Goal: Task Accomplishment & Management: Use online tool/utility

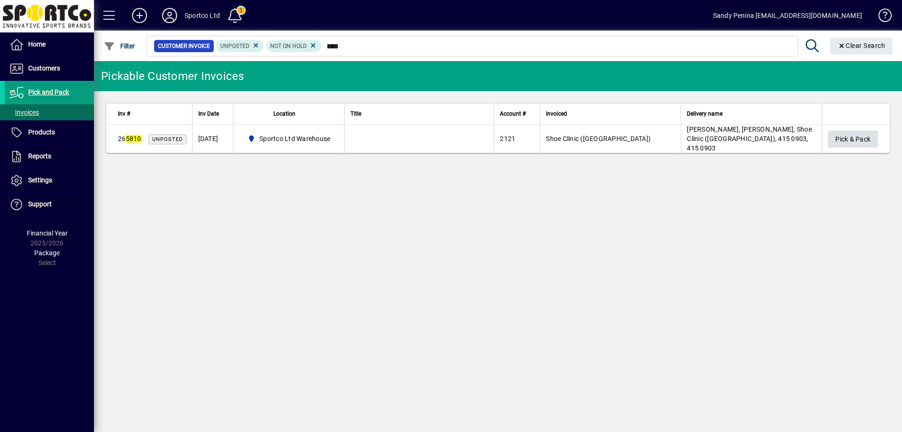
type input "****"
click at [838, 132] on span "Pick & Pack" at bounding box center [853, 140] width 35 height 16
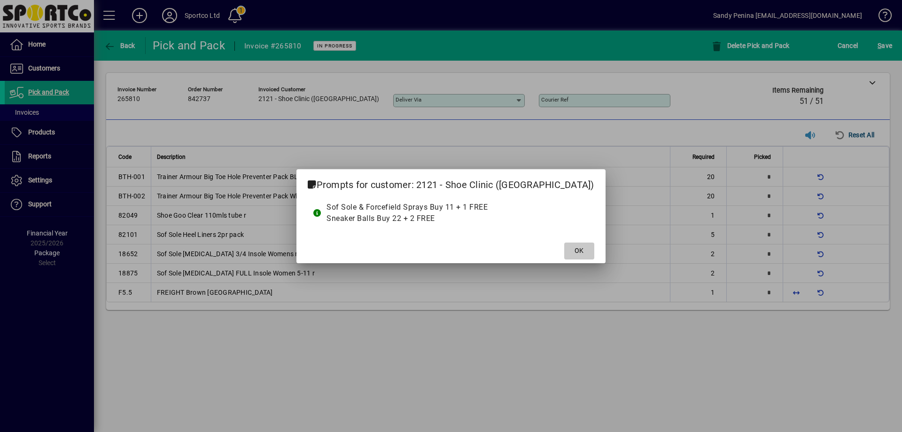
click at [575, 248] on span "OK" at bounding box center [579, 251] width 9 height 10
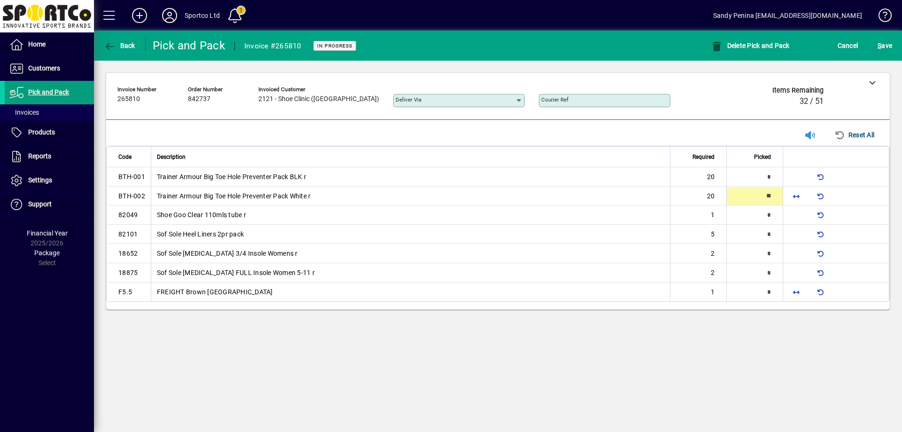
type input "**"
type input "*"
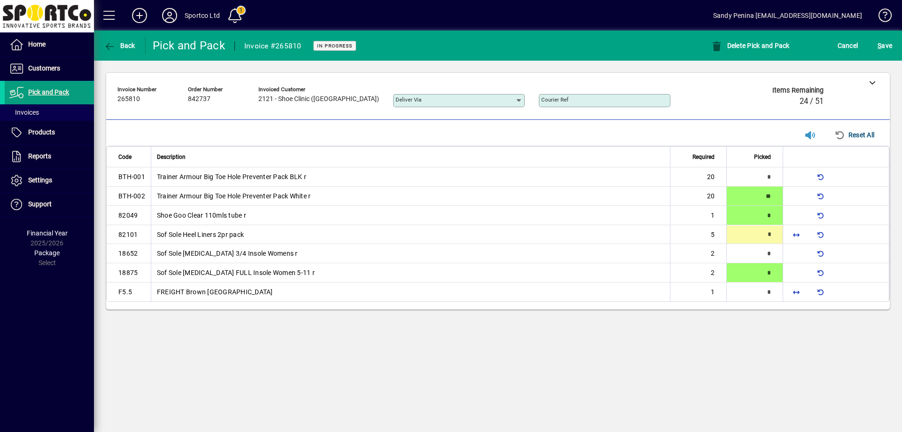
type input "*"
type input "**"
type input "*"
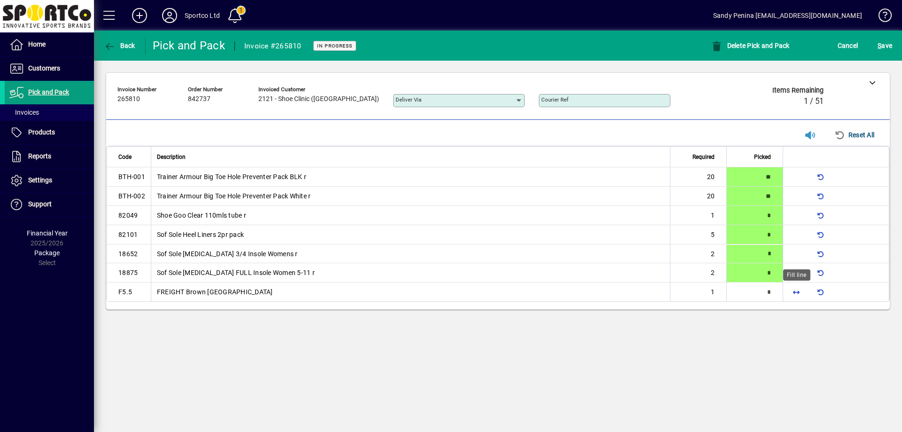
click at [797, 287] on span "button" at bounding box center [796, 292] width 23 height 23
type input "*"
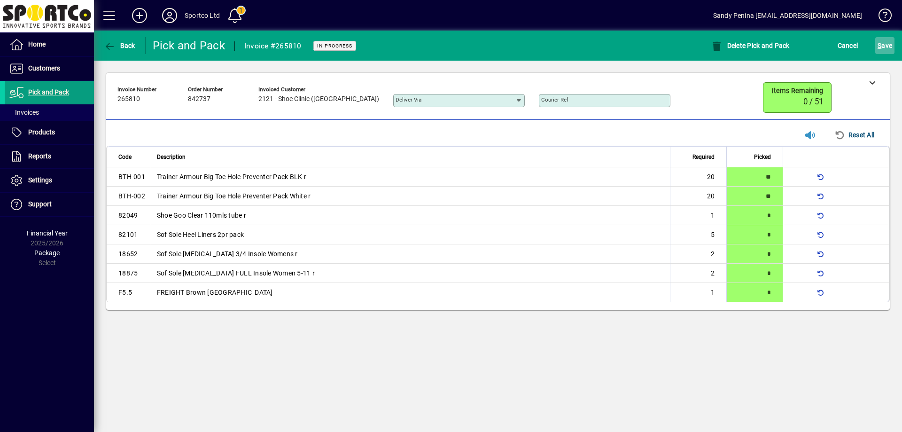
click at [879, 42] on span "S" at bounding box center [880, 46] width 4 height 8
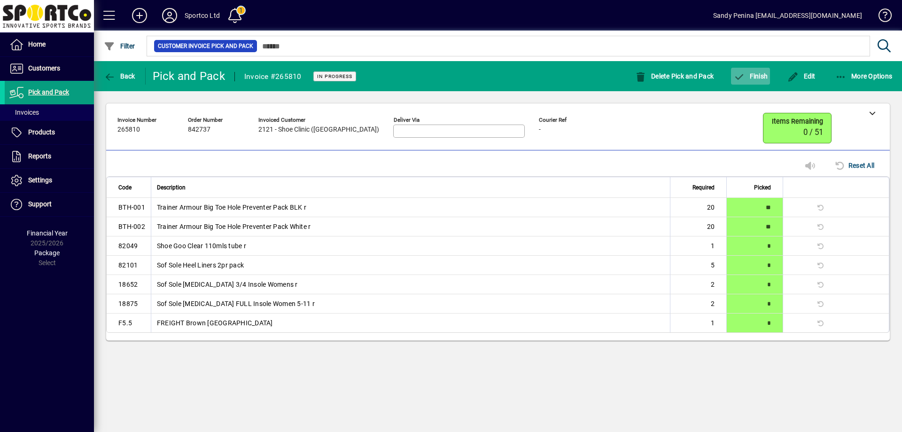
click at [743, 83] on span "button" at bounding box center [750, 76] width 39 height 23
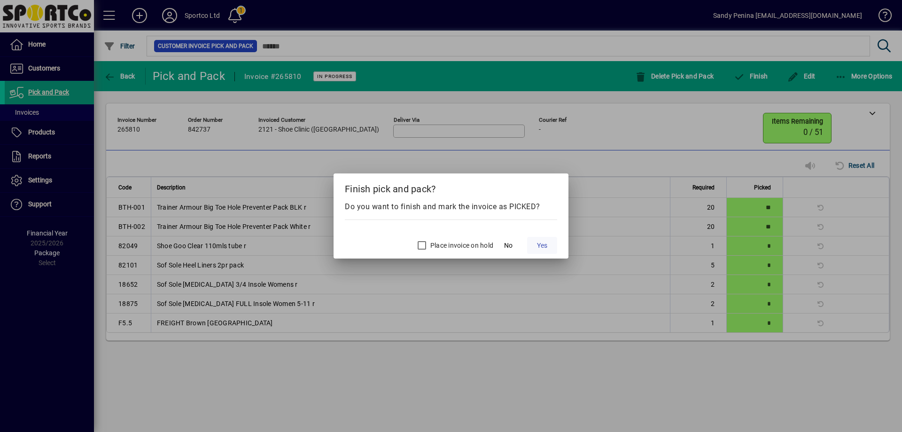
click at [546, 243] on span "Yes" at bounding box center [542, 246] width 10 height 10
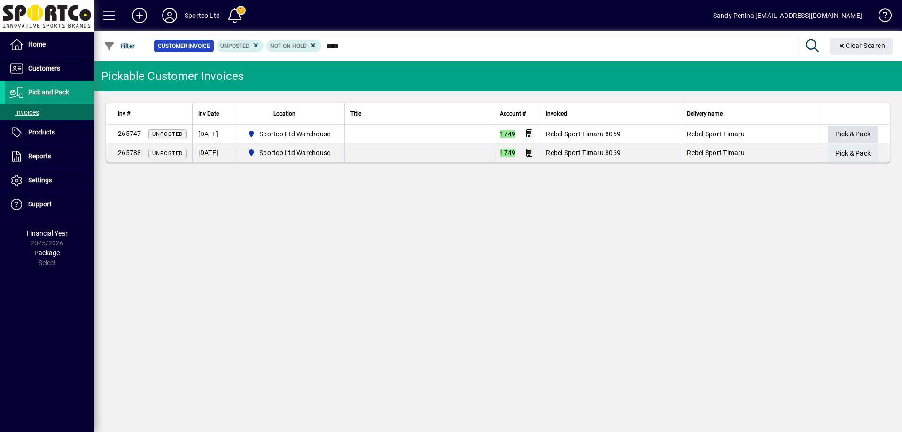
type input "****"
click at [856, 133] on span "Pick & Pack" at bounding box center [853, 134] width 35 height 16
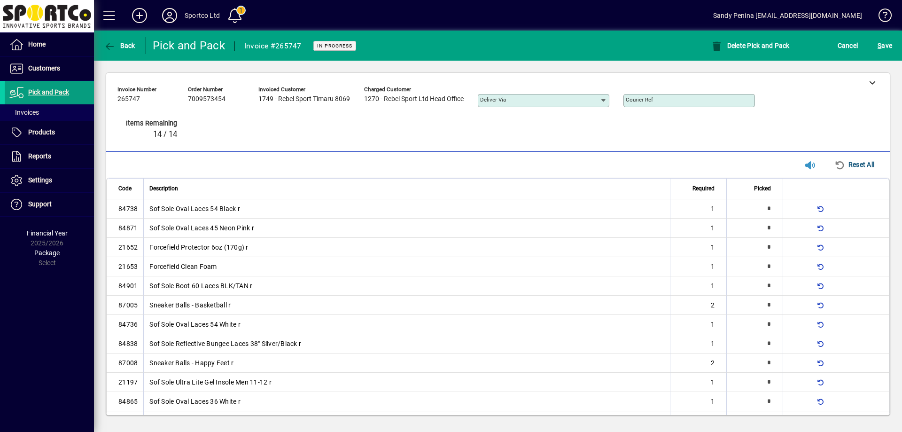
type input "*"
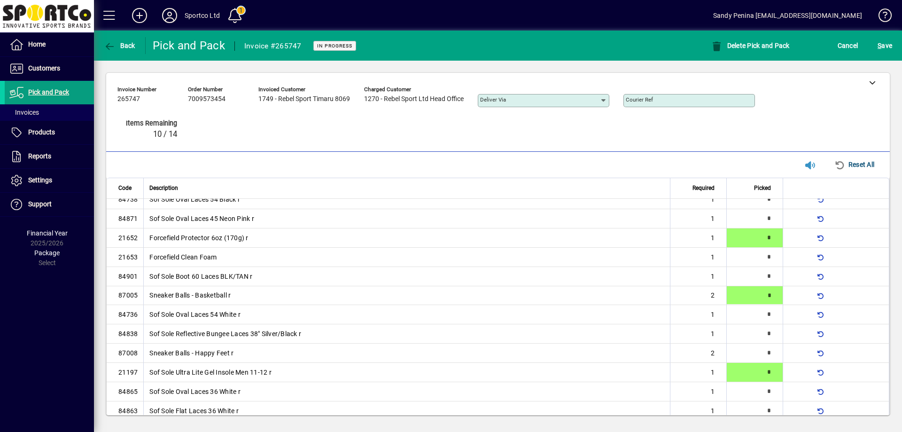
type input "*"
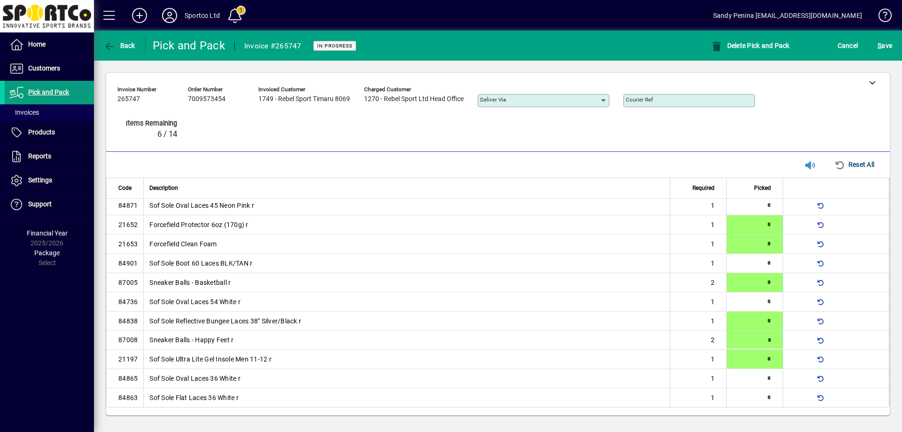
type input "*"
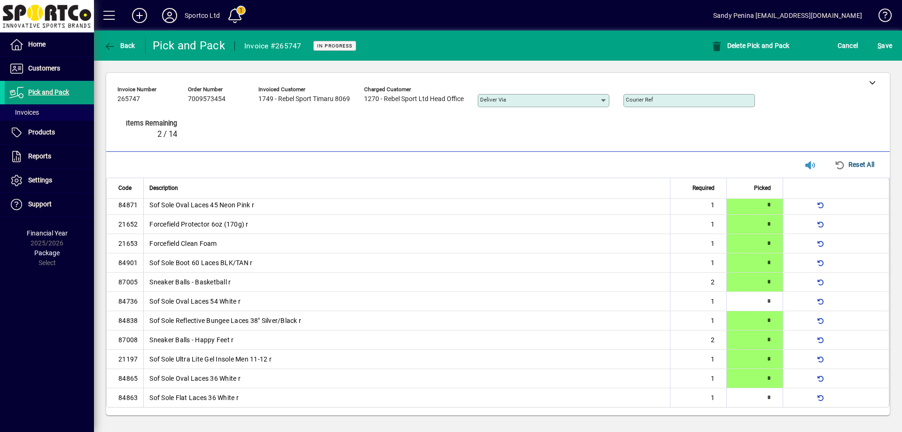
scroll to position [22, 0]
type input "*"
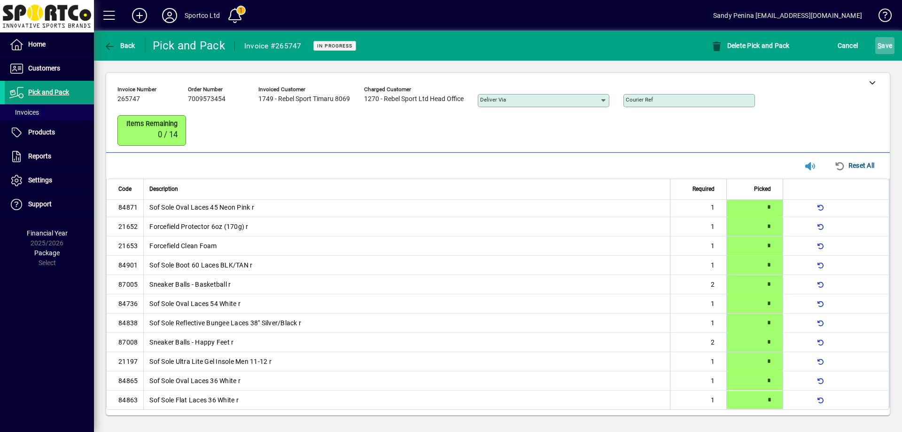
click at [892, 47] on span "S ave" at bounding box center [885, 45] width 15 height 15
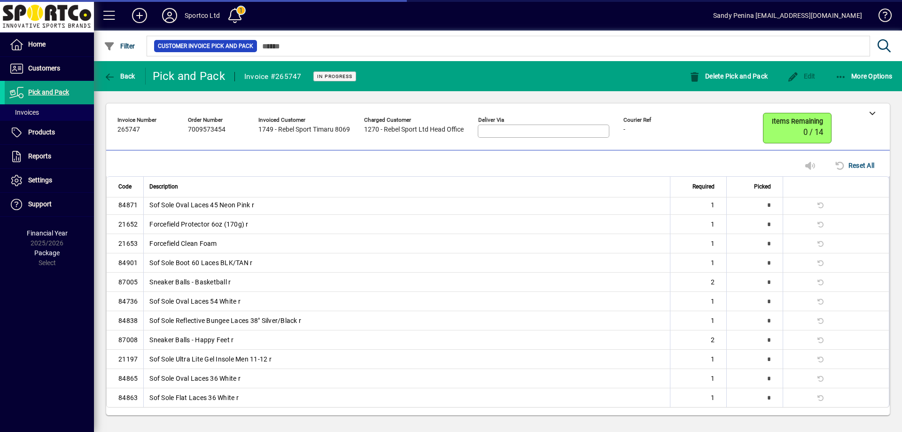
scroll to position [0, 0]
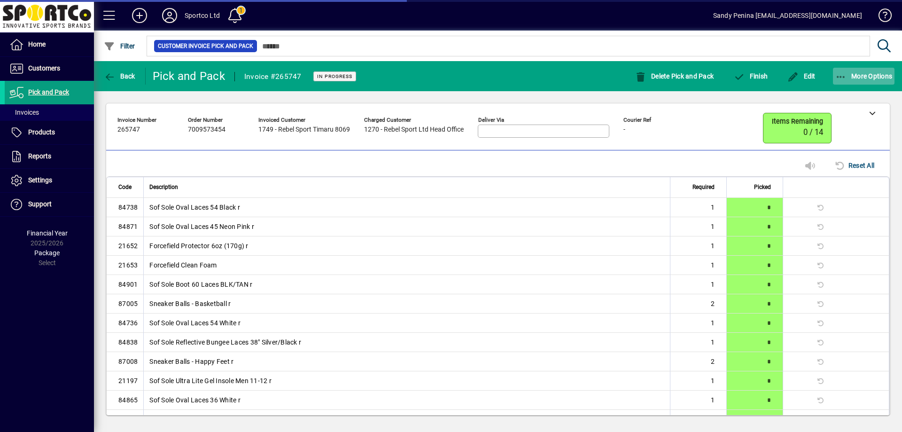
click at [883, 77] on span "More Options" at bounding box center [864, 76] width 57 height 8
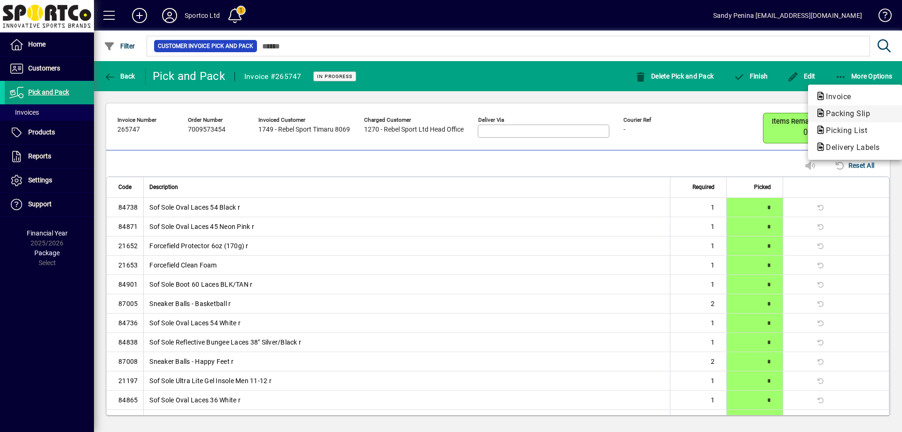
click at [872, 115] on span "Packing Slip" at bounding box center [845, 113] width 59 height 9
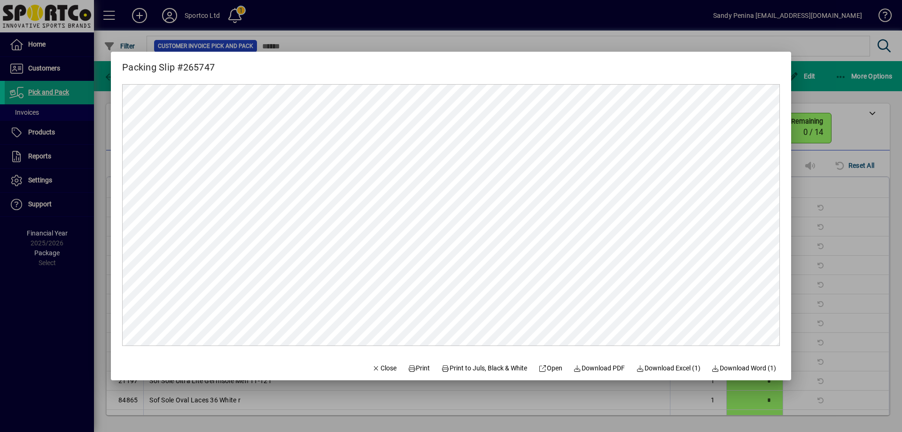
click at [429, 365] on mat-dialog-actions "Close Print Print to Juls, Black & White Open Download PDF Download Excel (1) D…" at bounding box center [574, 367] width 434 height 25
click at [419, 367] on span "Print" at bounding box center [419, 368] width 23 height 10
click at [384, 366] on span "Close" at bounding box center [384, 368] width 24 height 10
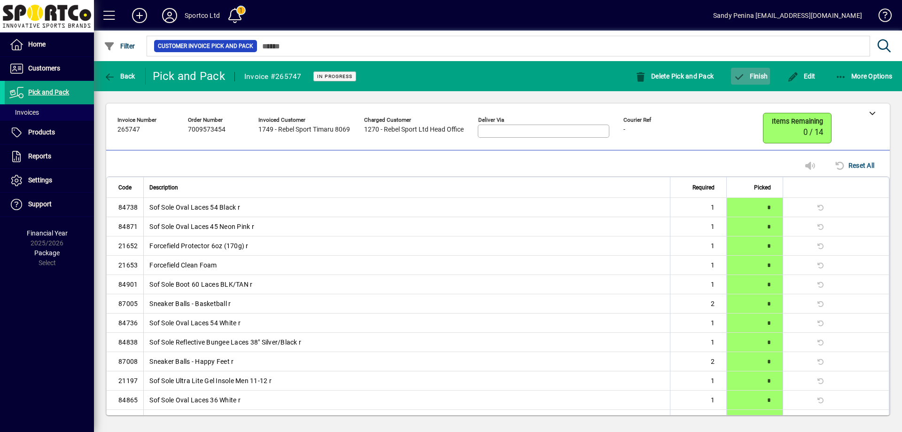
click at [749, 83] on span "button" at bounding box center [750, 76] width 39 height 23
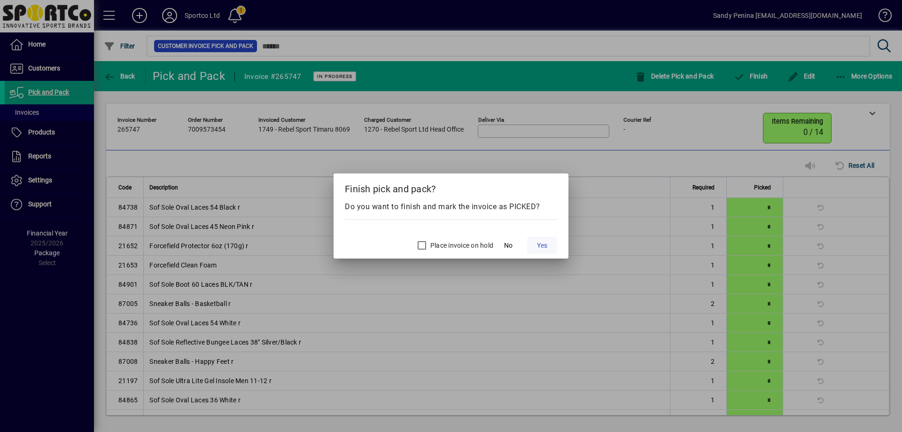
click at [545, 241] on span "Yes" at bounding box center [542, 246] width 10 height 10
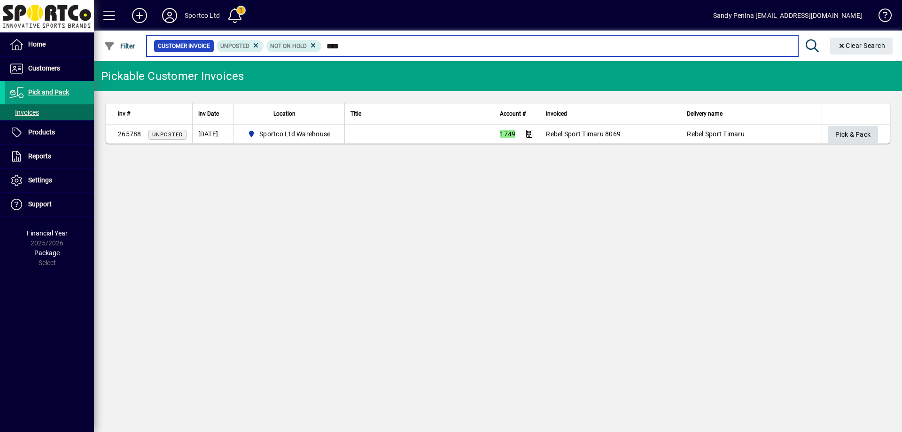
type input "****"
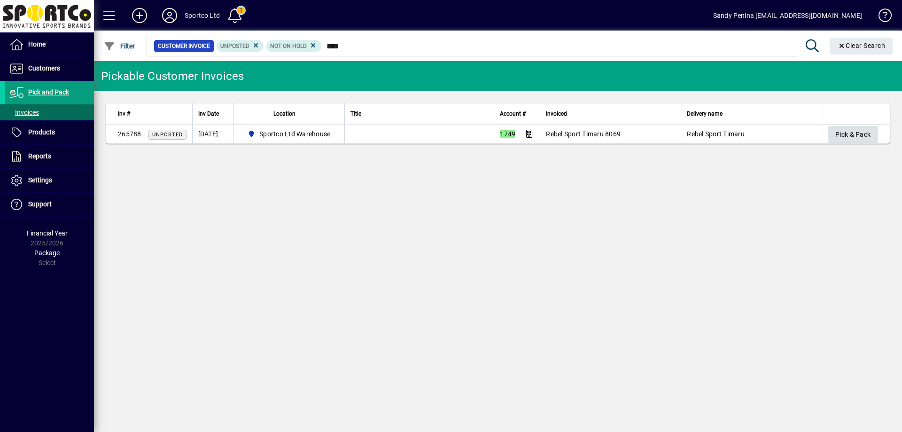
click at [849, 131] on span "Pick & Pack" at bounding box center [853, 135] width 35 height 16
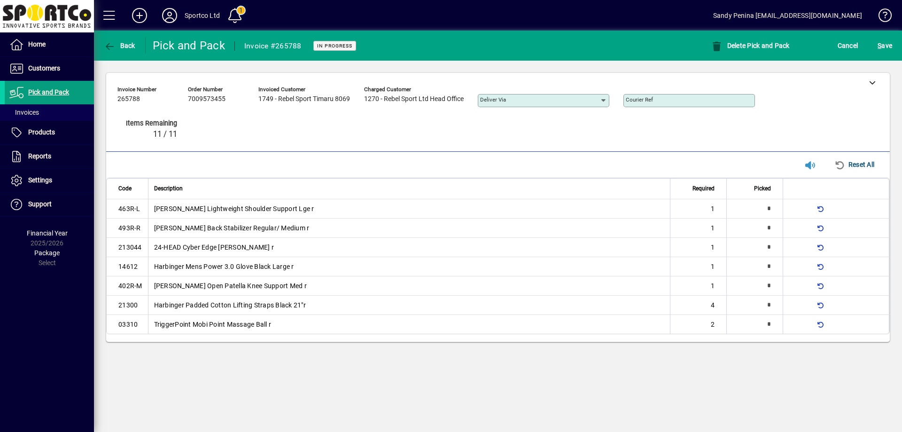
type input "*"
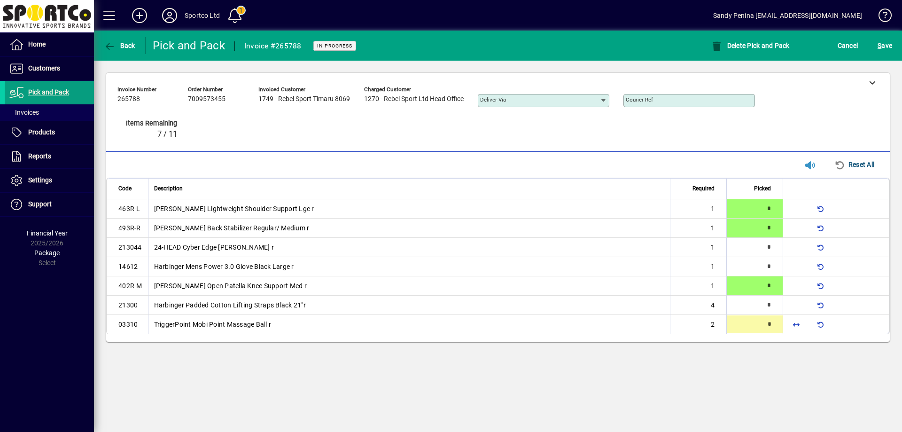
type input "*"
click at [883, 41] on span "S ave" at bounding box center [885, 45] width 15 height 15
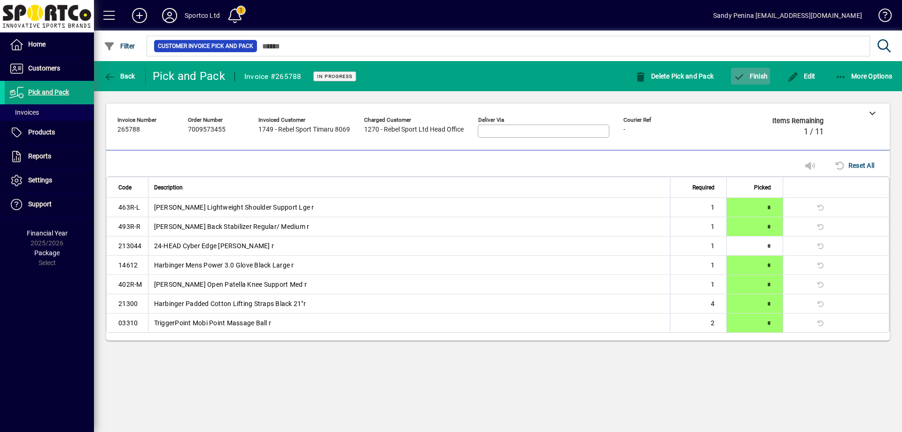
click at [760, 75] on span "Finish" at bounding box center [751, 76] width 34 height 8
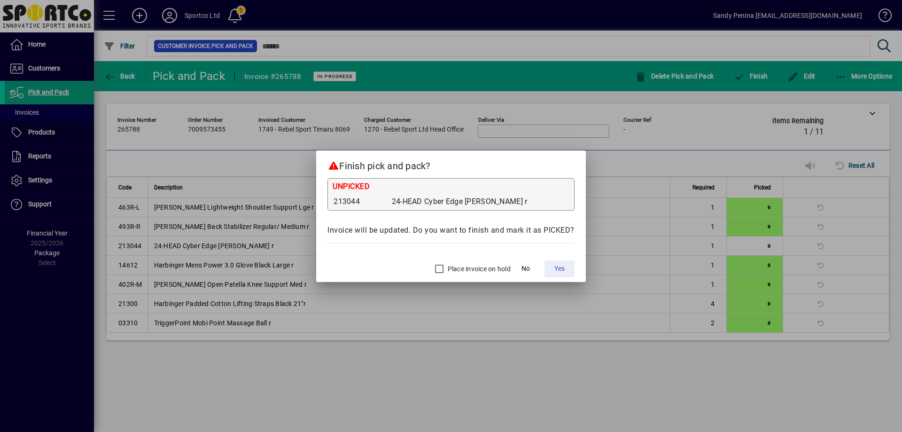
drag, startPoint x: 566, startPoint y: 266, endPoint x: 510, endPoint y: 279, distance: 57.3
click at [565, 266] on span at bounding box center [560, 269] width 30 height 23
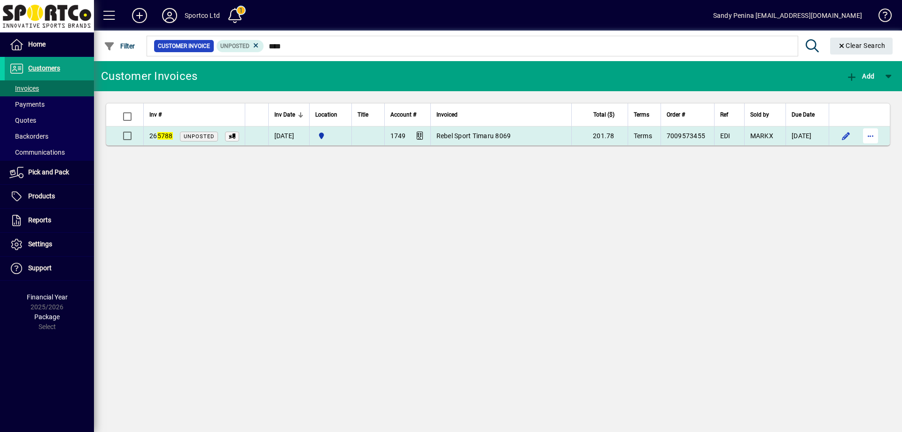
type input "****"
click at [876, 135] on span "button" at bounding box center [870, 136] width 23 height 23
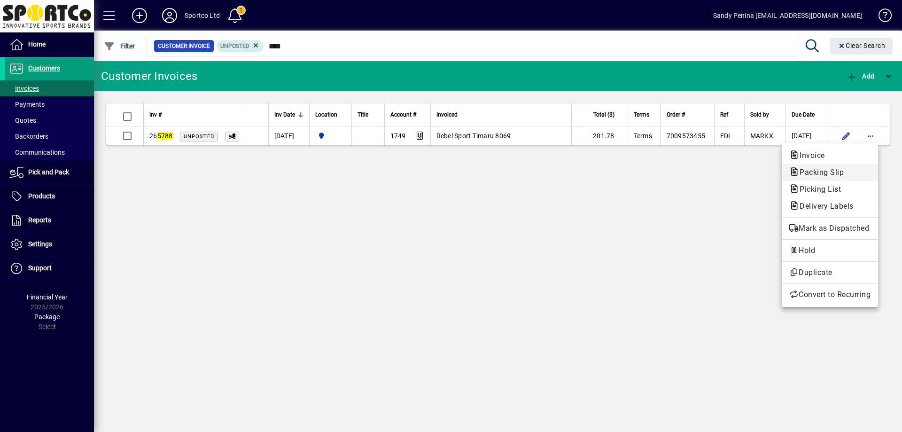
click at [847, 169] on span "Packing Slip" at bounding box center [818, 172] width 59 height 9
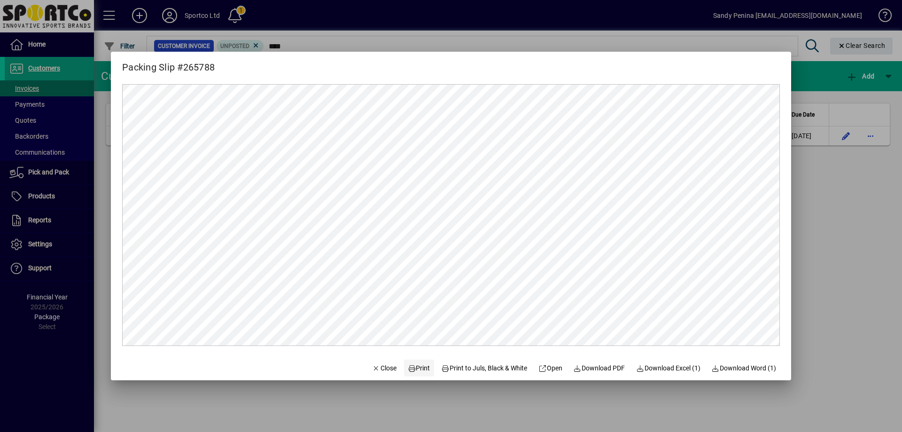
click at [414, 374] on span at bounding box center [419, 368] width 30 height 23
drag, startPoint x: 355, startPoint y: 379, endPoint x: 370, endPoint y: 369, distance: 17.9
click at [358, 377] on mat-dialog-actions "Close Print Print to Juls, Black & White Open Download PDF Download Excel (1) D…" at bounding box center [574, 367] width 434 height 25
click at [377, 366] on span "Close" at bounding box center [384, 368] width 24 height 10
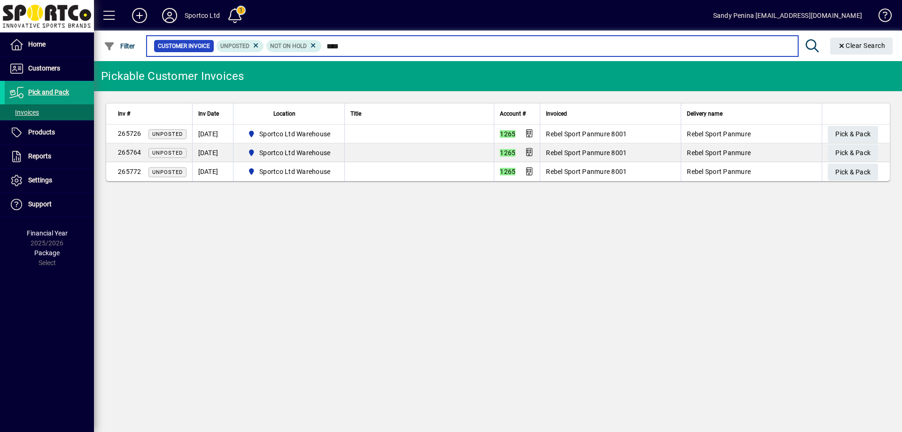
type input "****"
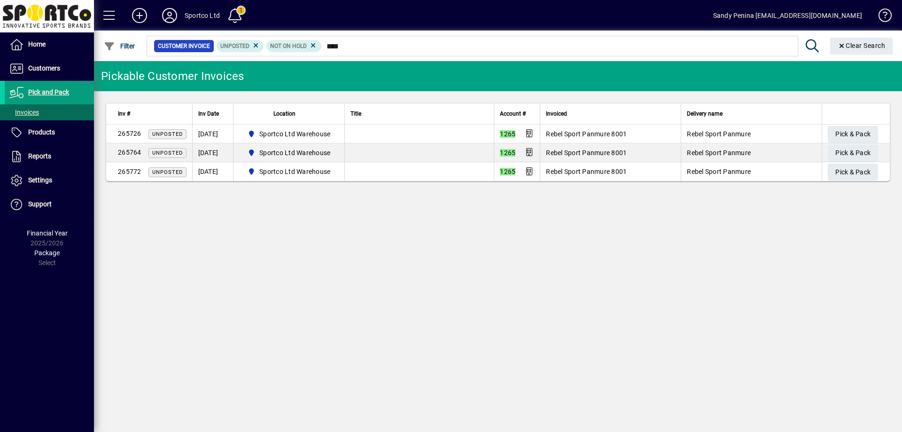
click at [856, 120] on th at bounding box center [856, 113] width 68 height 21
click at [859, 135] on span "Pick & Pack" at bounding box center [853, 134] width 35 height 16
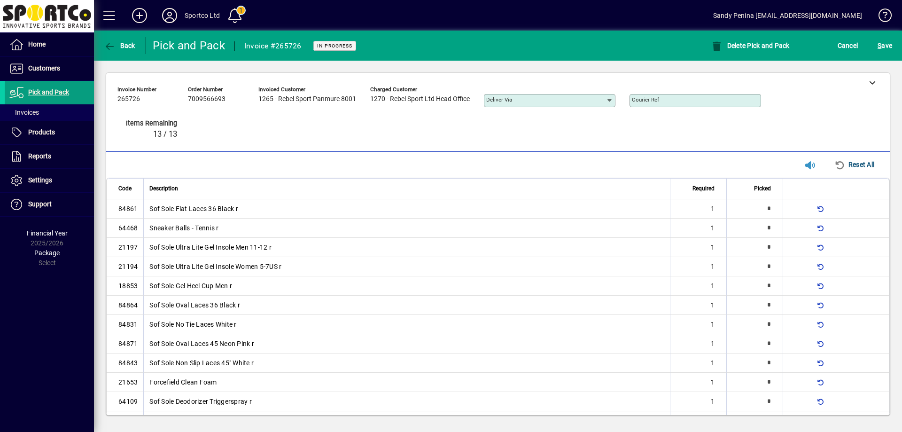
type input "*"
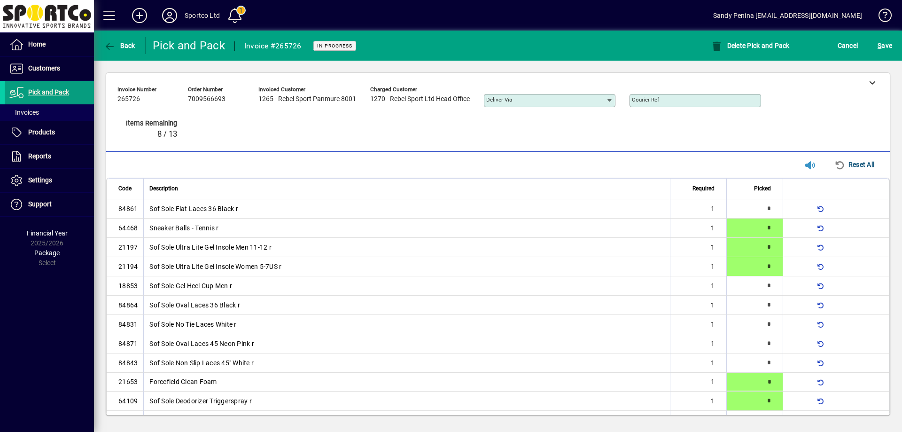
type input "*"
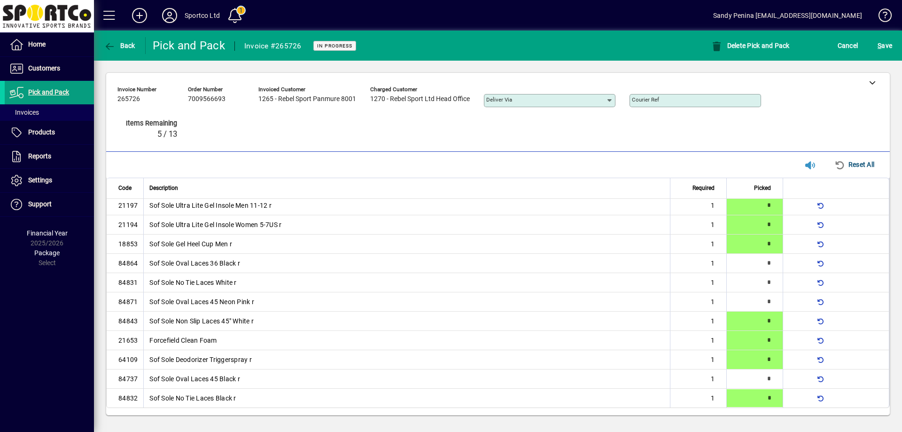
type input "*"
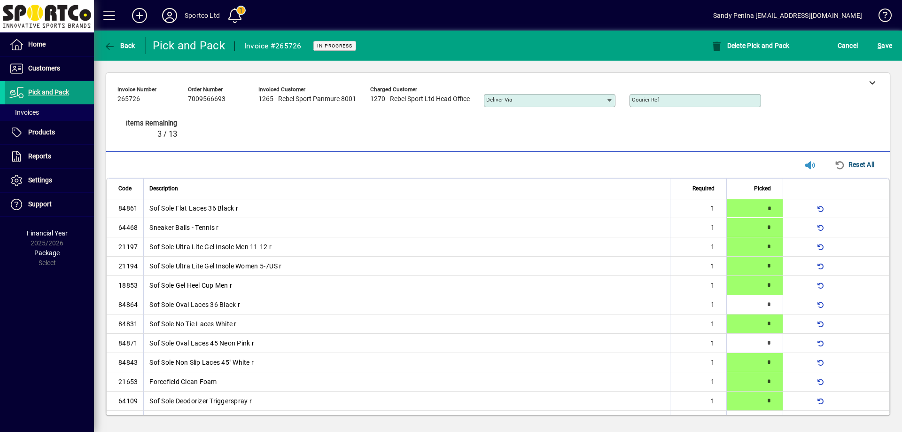
type input "*"
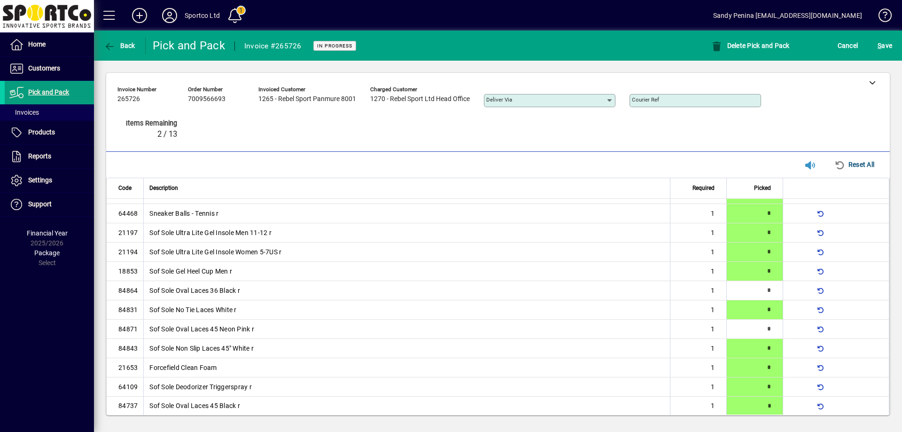
type input "*"
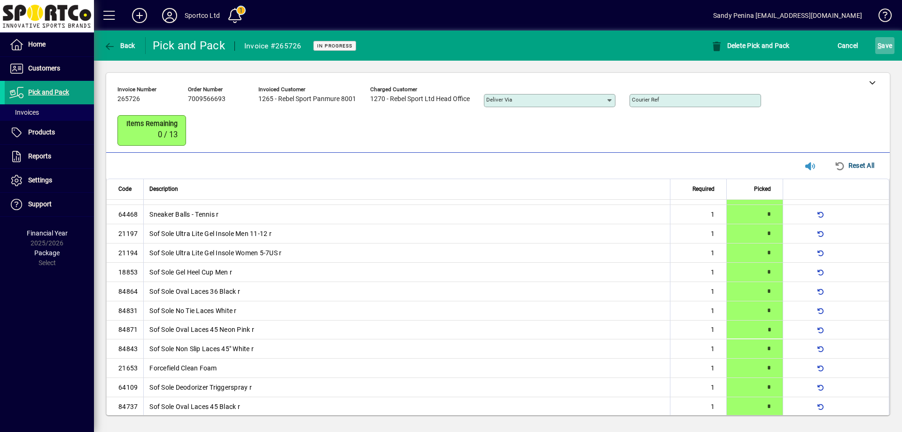
click at [893, 43] on span "submit" at bounding box center [884, 45] width 19 height 23
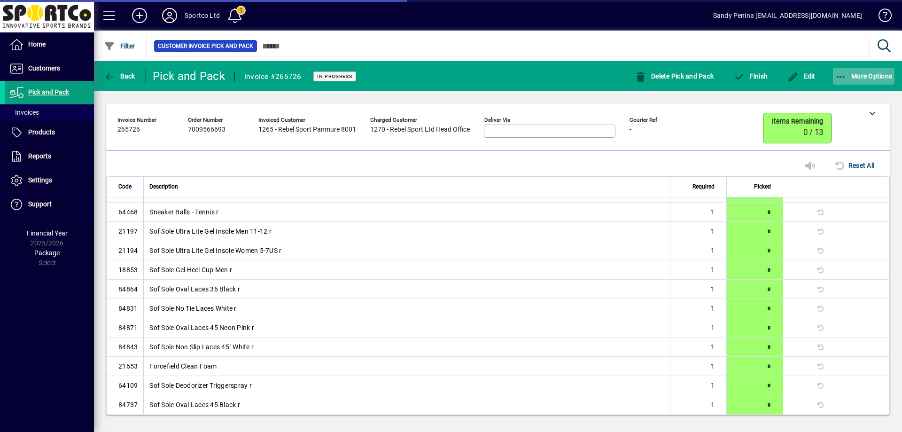
click at [865, 77] on span "More Options" at bounding box center [864, 76] width 57 height 8
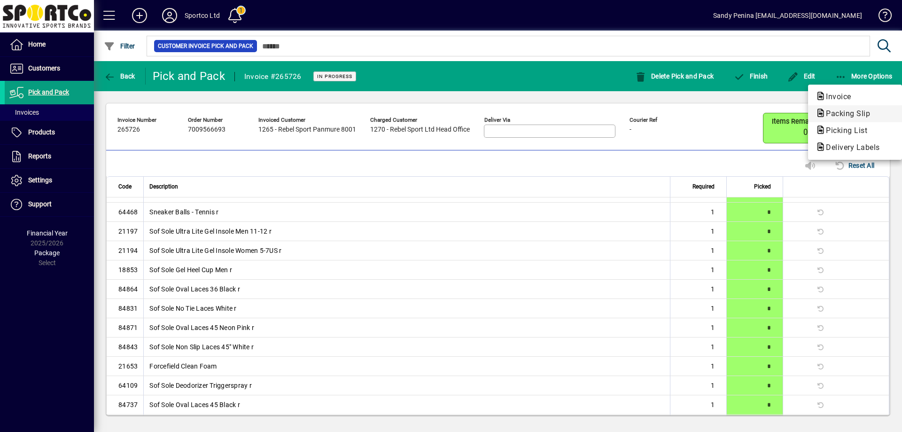
click at [858, 109] on span "Packing Slip" at bounding box center [845, 113] width 59 height 9
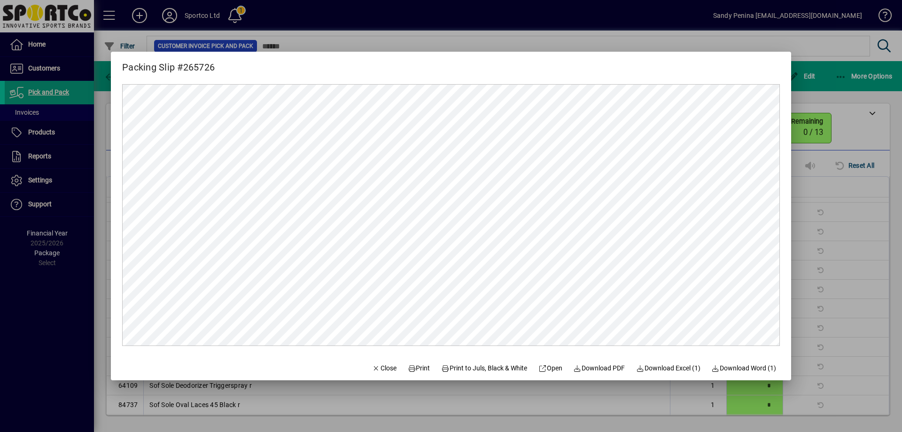
scroll to position [0, 0]
click at [408, 368] on icon at bounding box center [412, 368] width 8 height 7
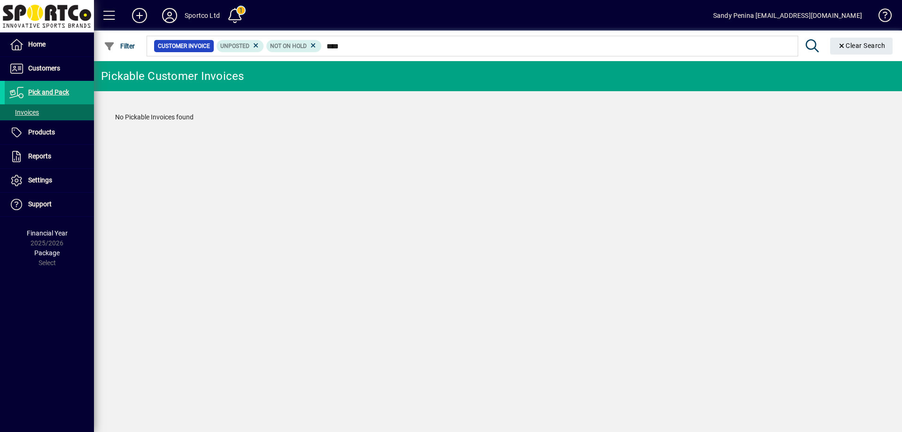
drag, startPoint x: 334, startPoint y: 51, endPoint x: 331, endPoint y: 45, distance: 6.5
click at [331, 45] on input "****" at bounding box center [556, 45] width 469 height 13
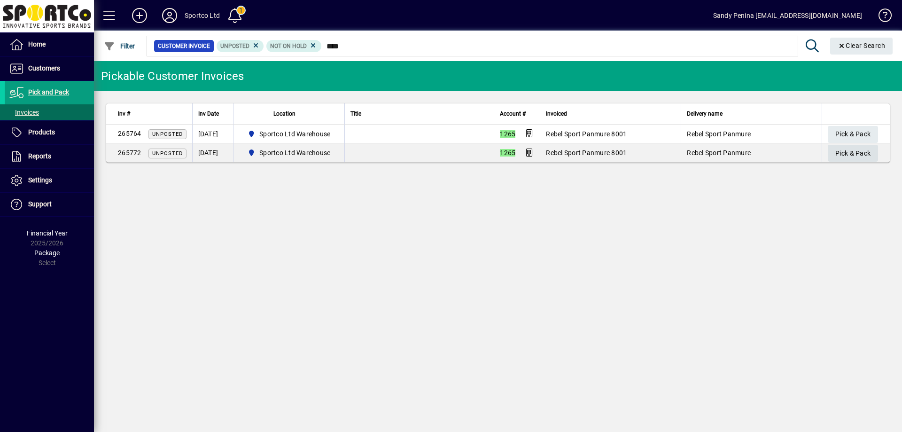
type input "****"
click at [848, 148] on span "Pick & Pack" at bounding box center [853, 154] width 35 height 16
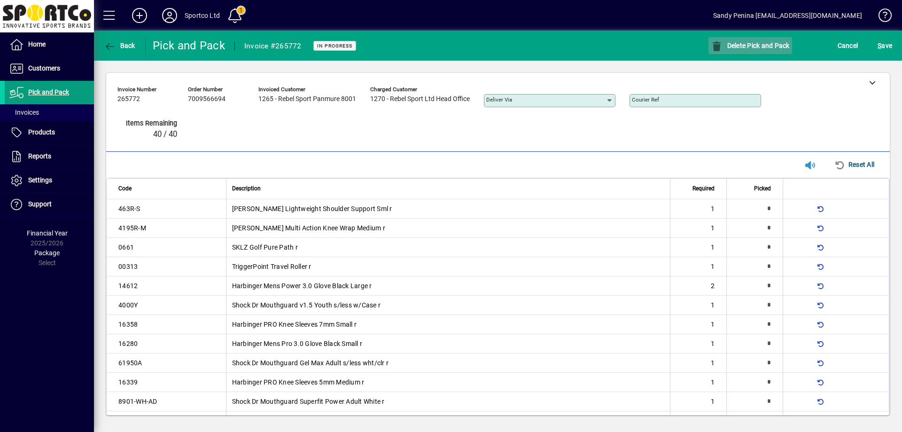
click at [750, 45] on span "Delete Pick and Pack" at bounding box center [750, 46] width 79 height 8
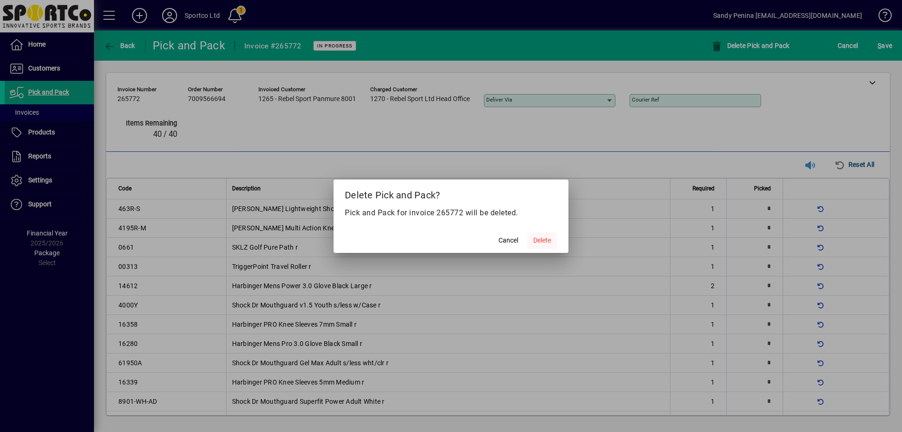
click at [544, 239] on span "Delete" at bounding box center [542, 240] width 18 height 10
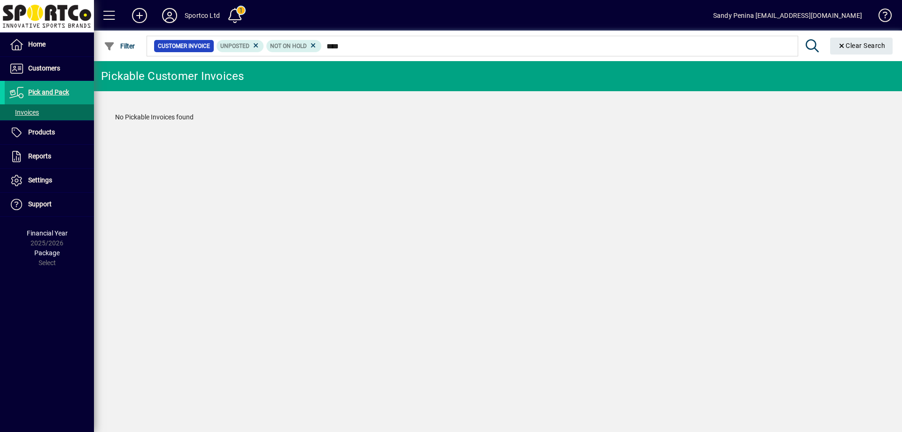
drag, startPoint x: 335, startPoint y: 47, endPoint x: 328, endPoint y: 47, distance: 6.6
click at [328, 47] on input "****" at bounding box center [556, 45] width 469 height 13
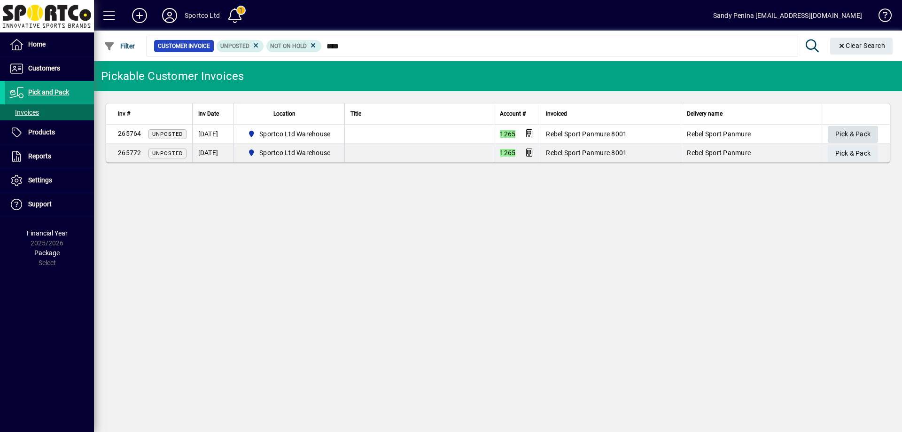
type input "****"
click at [861, 126] on span "Pick & Pack" at bounding box center [853, 134] width 35 height 16
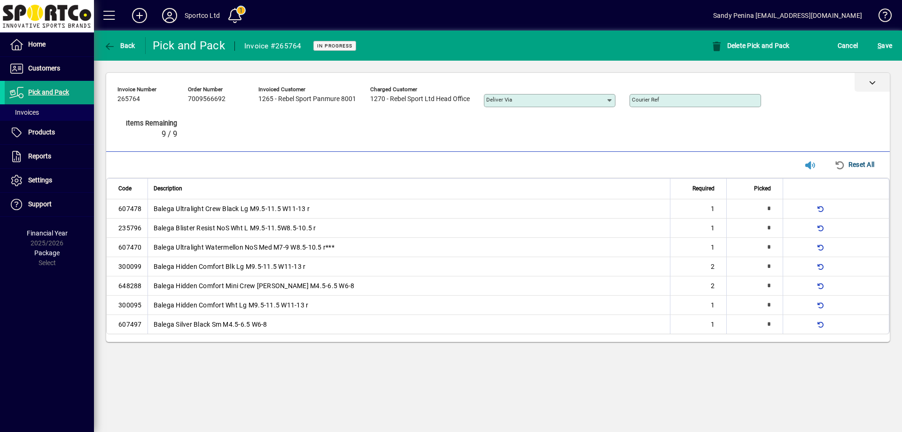
type input "*"
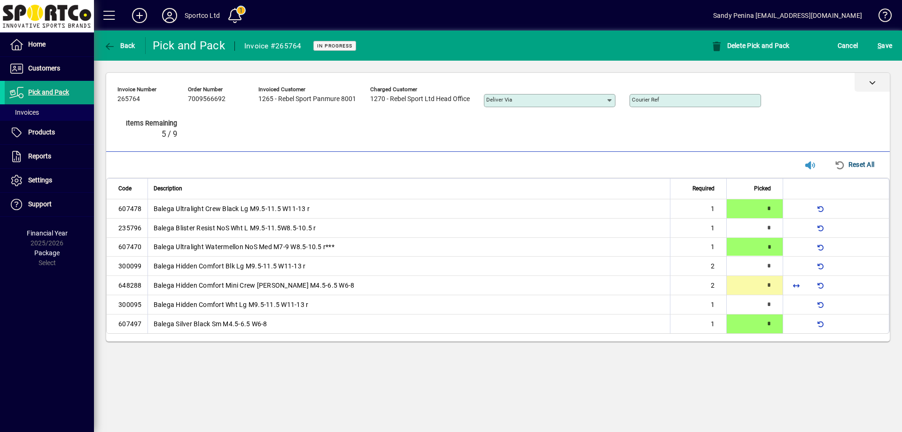
type input "*"
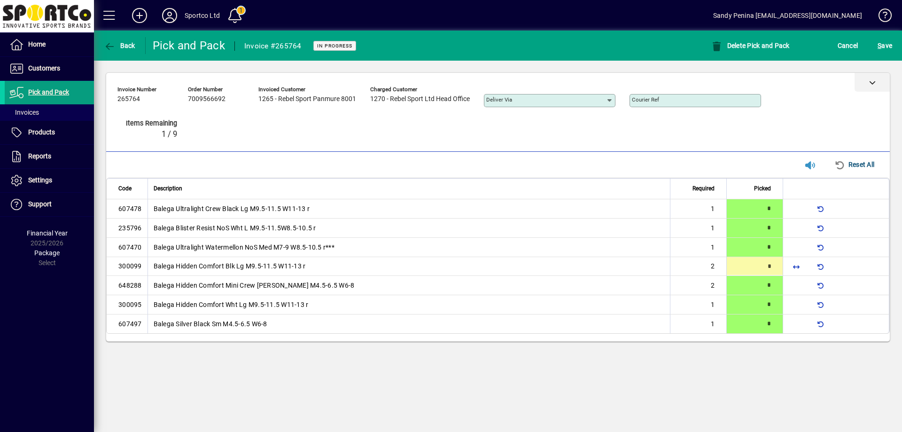
type input "*"
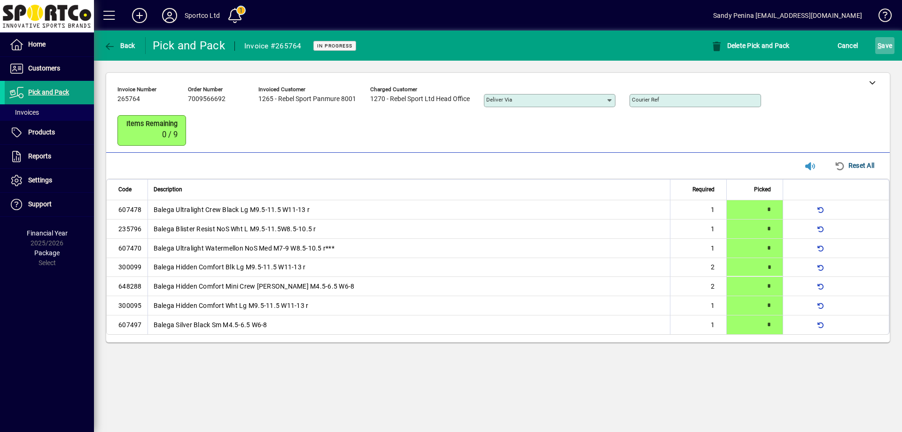
click at [884, 43] on span "S ave" at bounding box center [885, 45] width 15 height 15
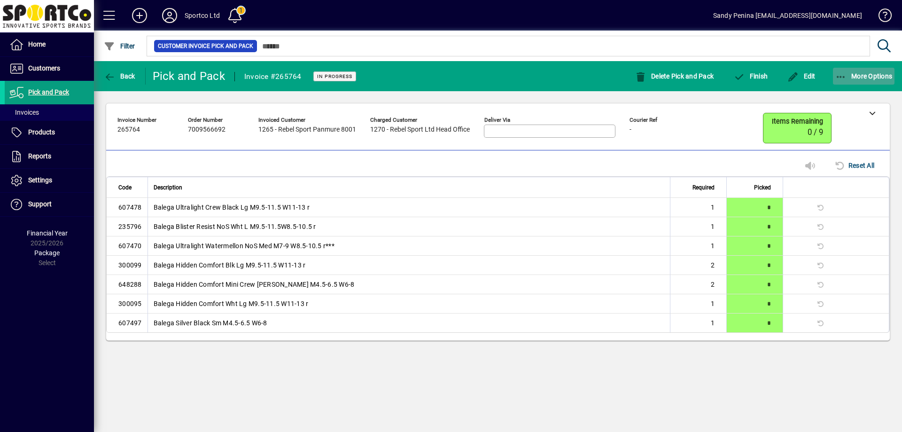
click at [875, 83] on span "button" at bounding box center [864, 76] width 62 height 23
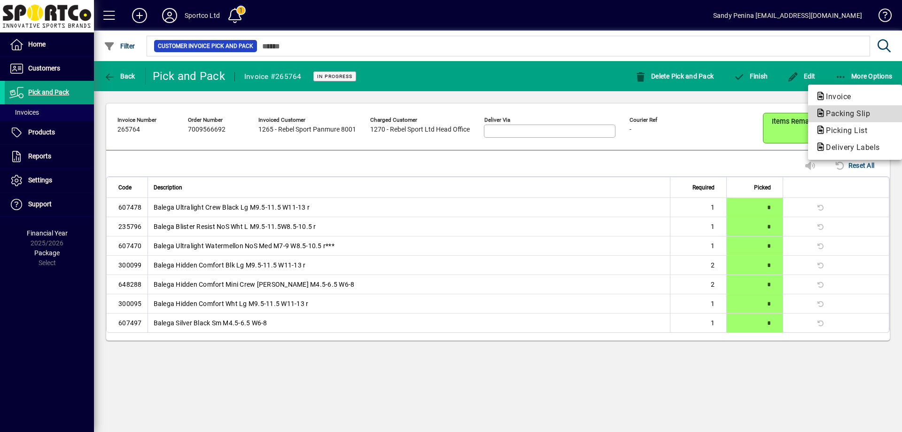
click at [869, 114] on span "Packing Slip" at bounding box center [845, 113] width 59 height 9
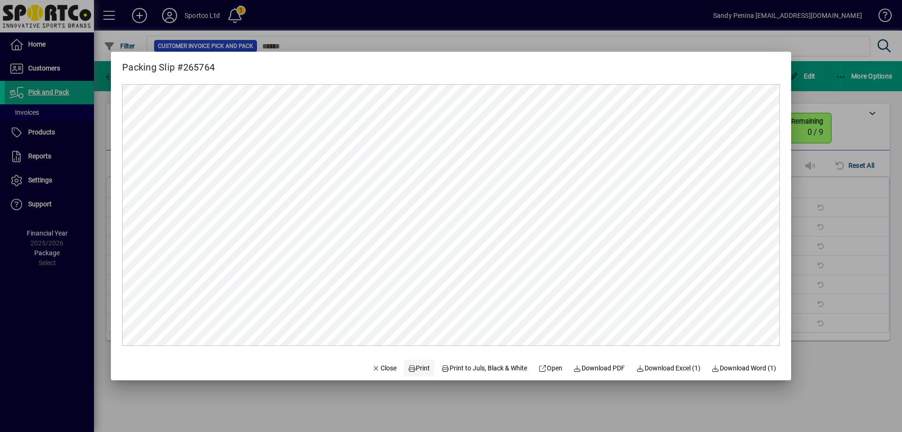
click at [417, 367] on span "Print" at bounding box center [419, 368] width 23 height 10
click at [385, 367] on span "Close" at bounding box center [384, 368] width 24 height 10
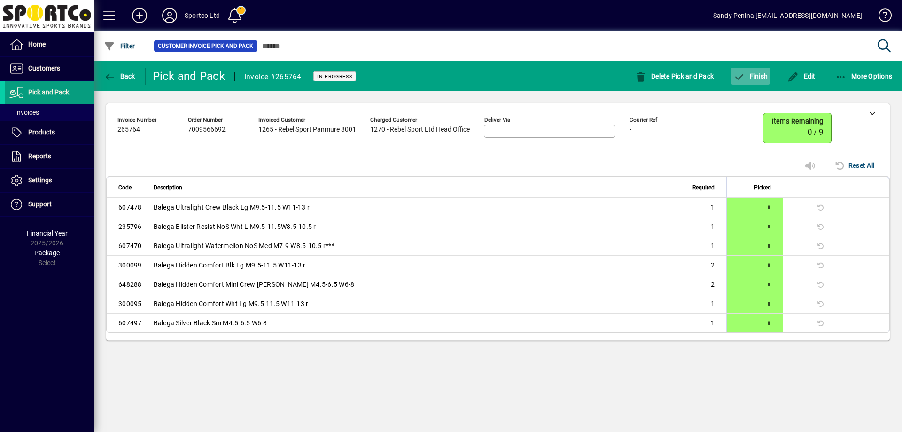
click at [751, 71] on span "button" at bounding box center [750, 76] width 39 height 23
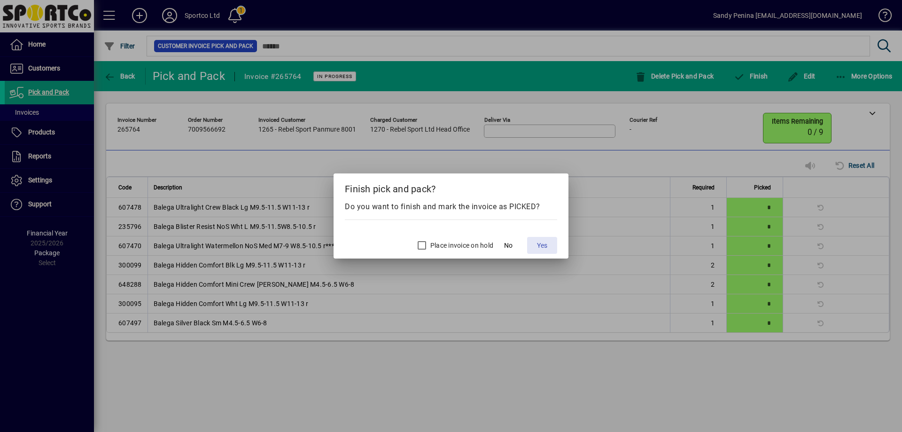
click at [554, 244] on span at bounding box center [542, 245] width 30 height 23
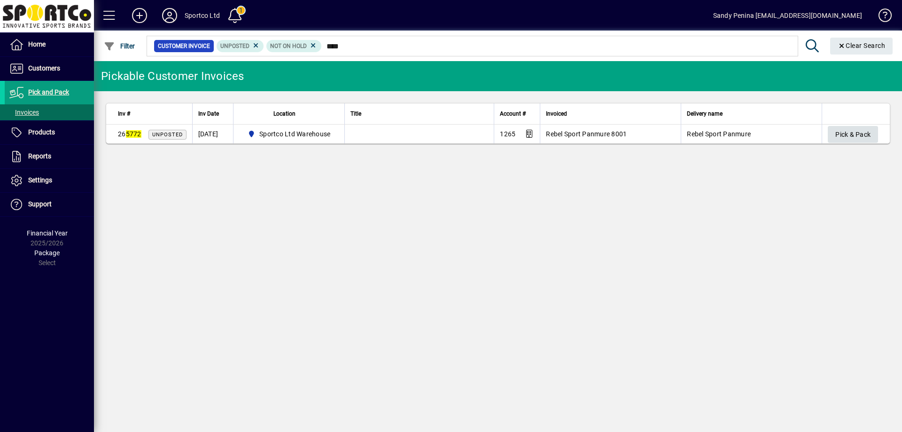
type input "****"
click at [842, 130] on span "Pick & Pack" at bounding box center [853, 135] width 35 height 16
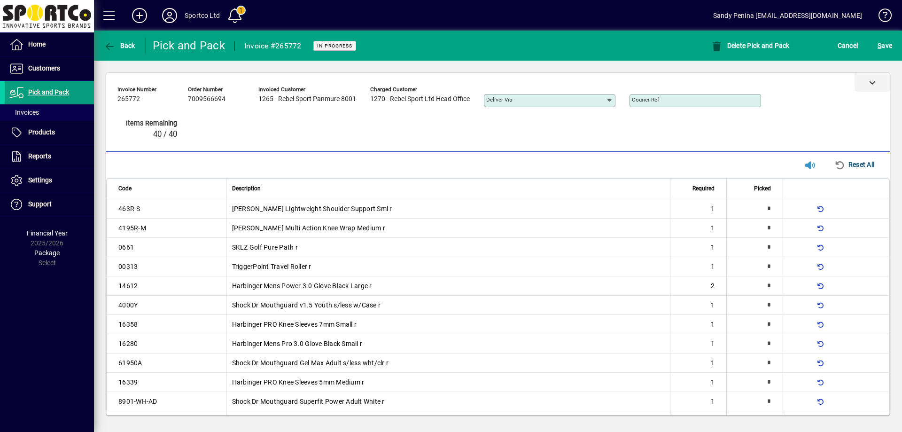
type input "*"
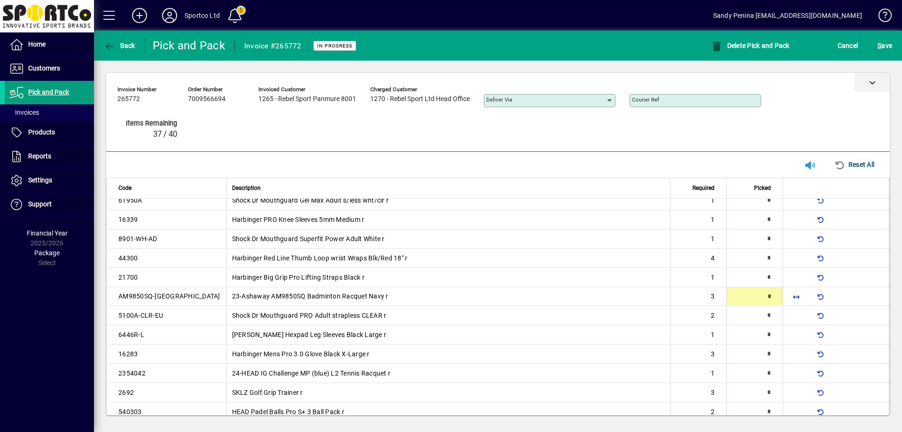
scroll to position [164, 0]
type input "*"
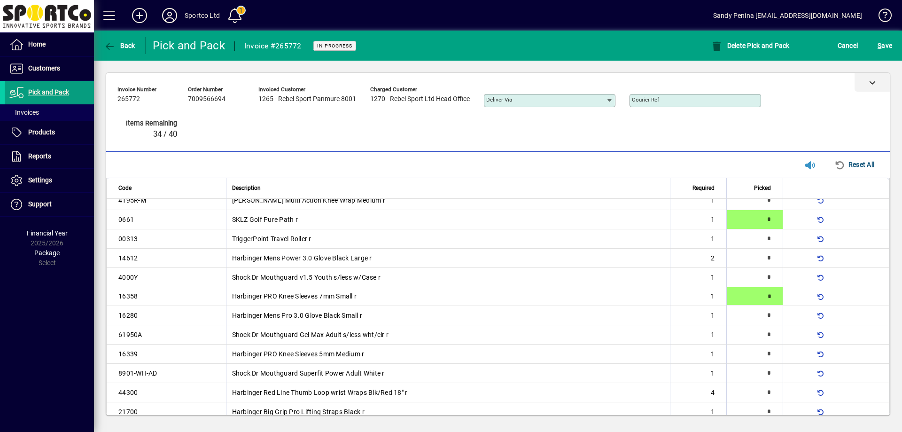
type input "*"
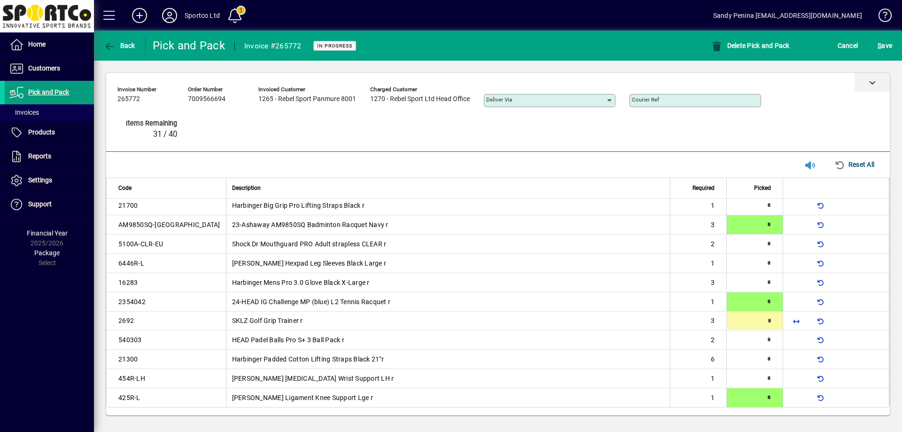
scroll to position [234, 0]
type input "*"
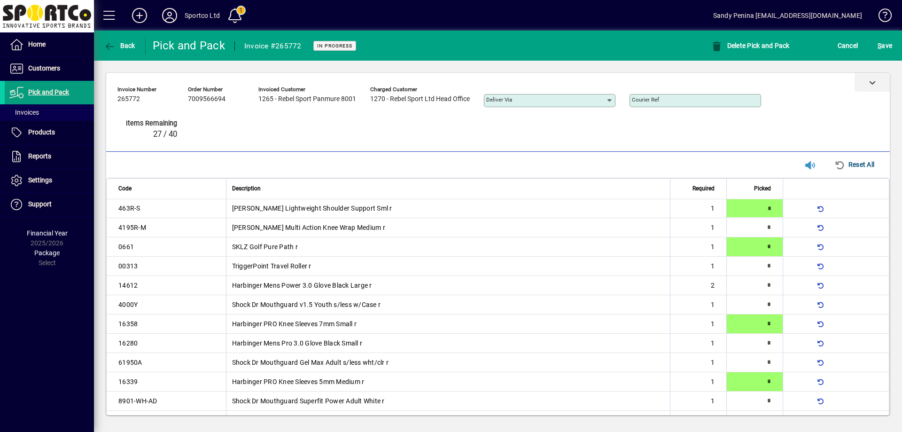
type input "*"
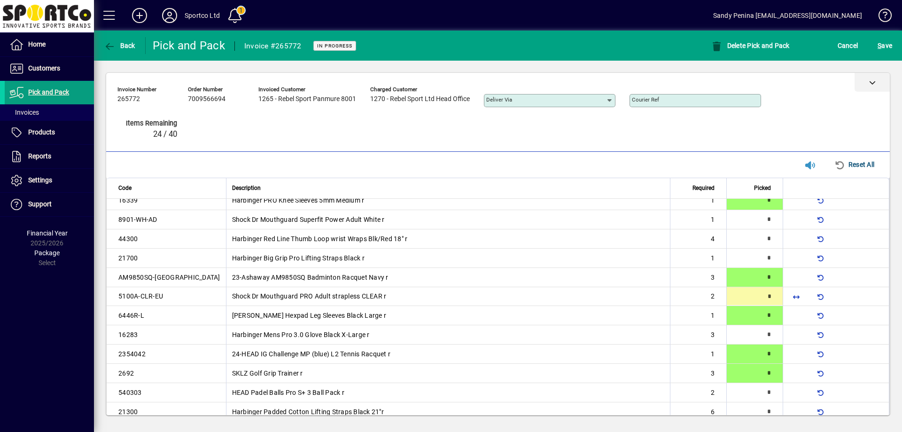
type input "*"
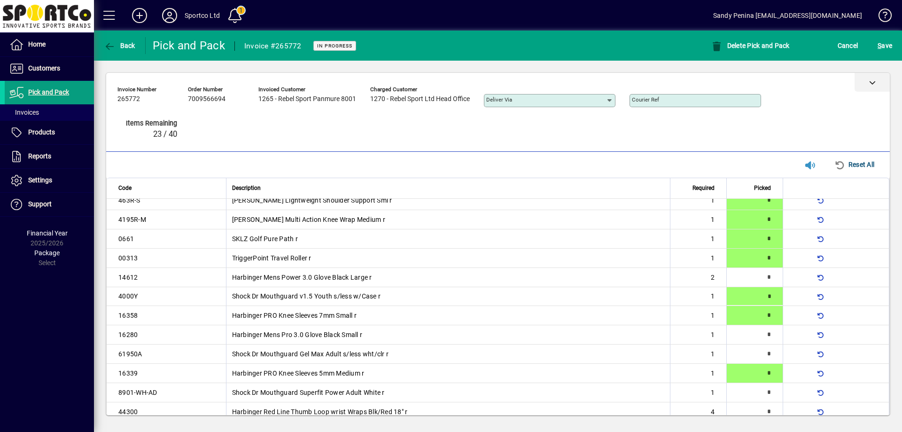
type input "*"
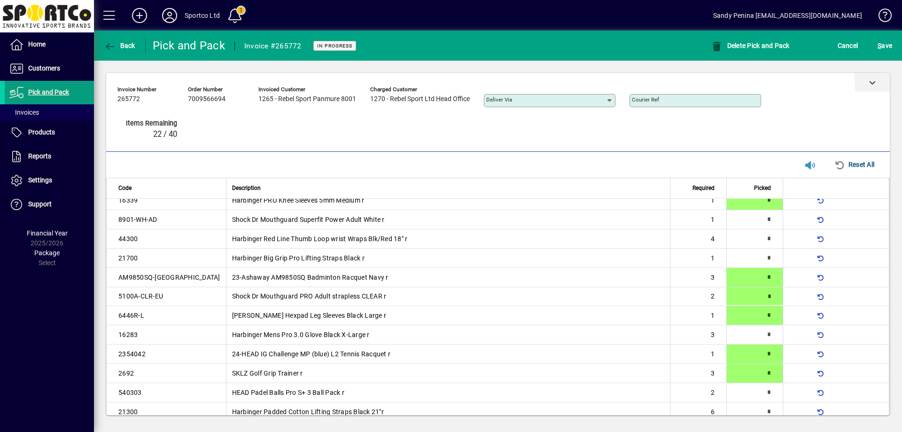
type input "*"
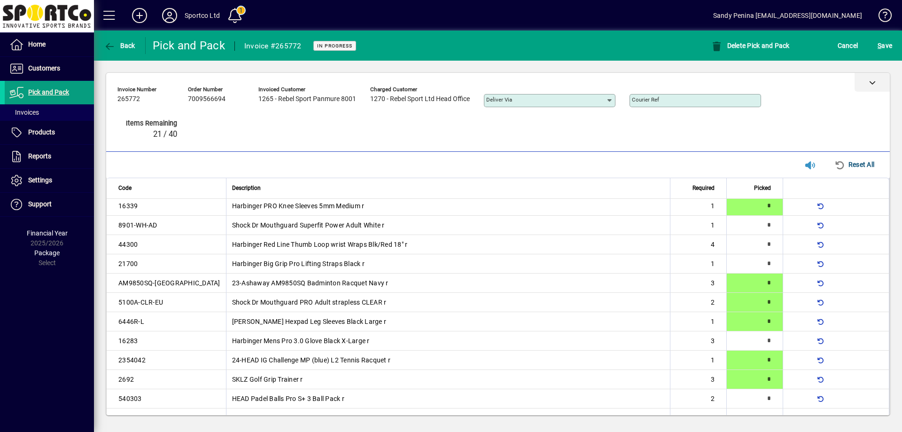
type input "*"
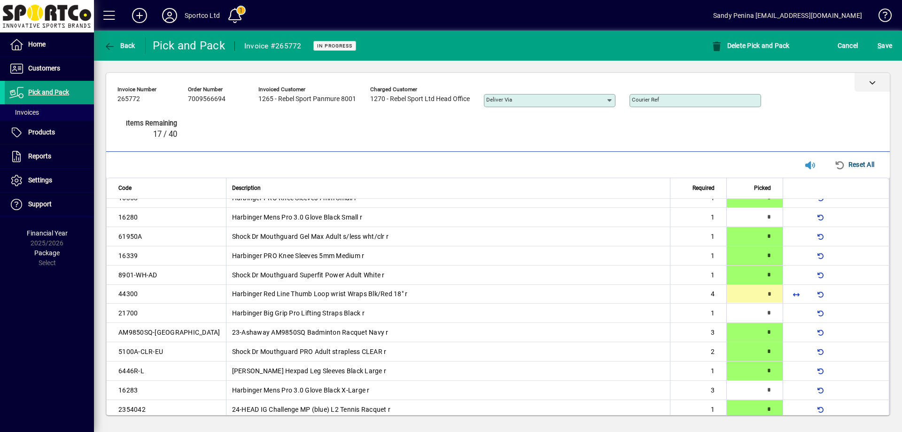
scroll to position [125, 0]
type input "*"
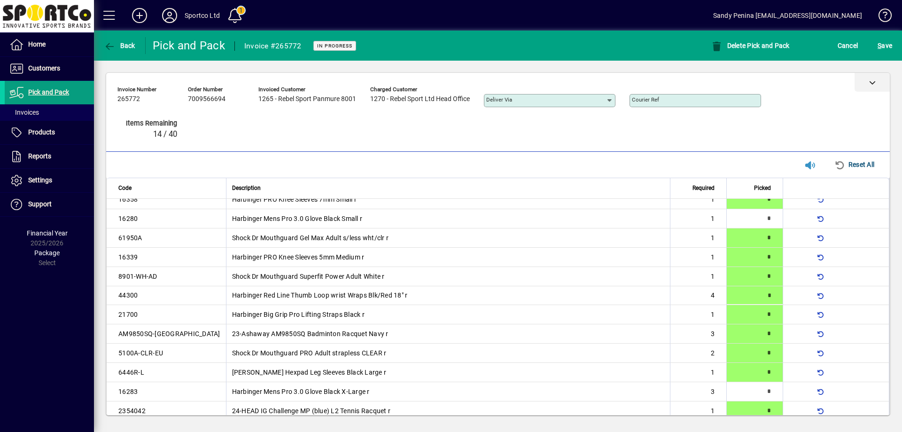
type input "*"
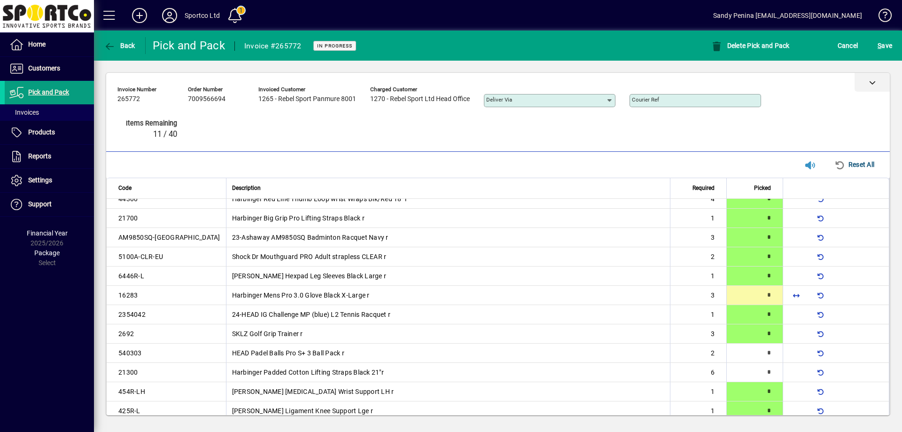
scroll to position [0, 0]
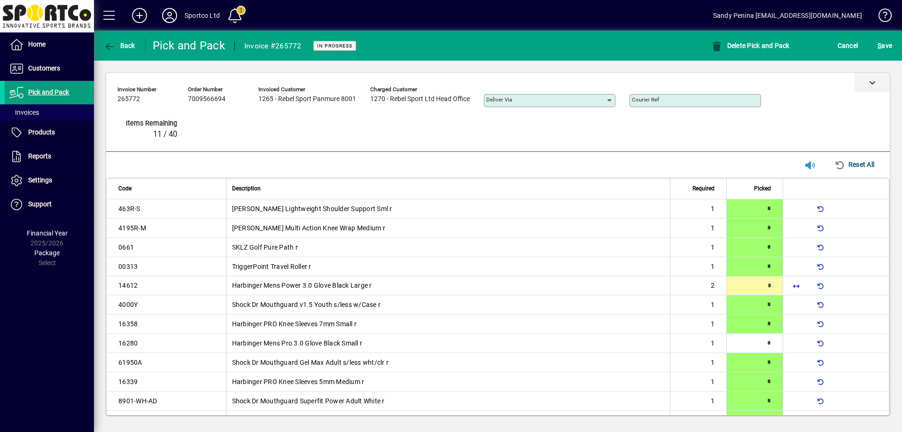
type input "*"
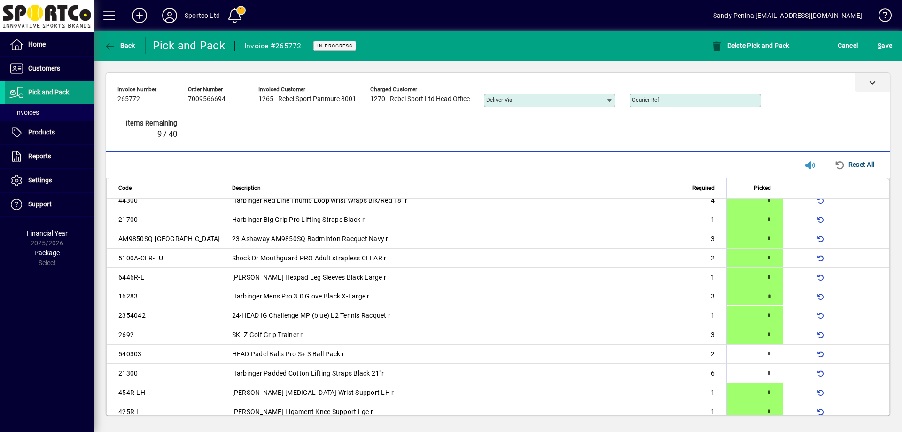
type input "*"
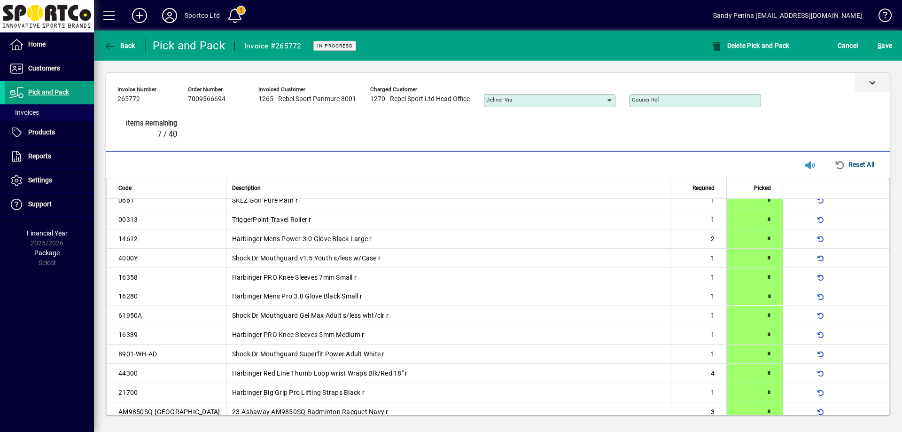
scroll to position [234, 0]
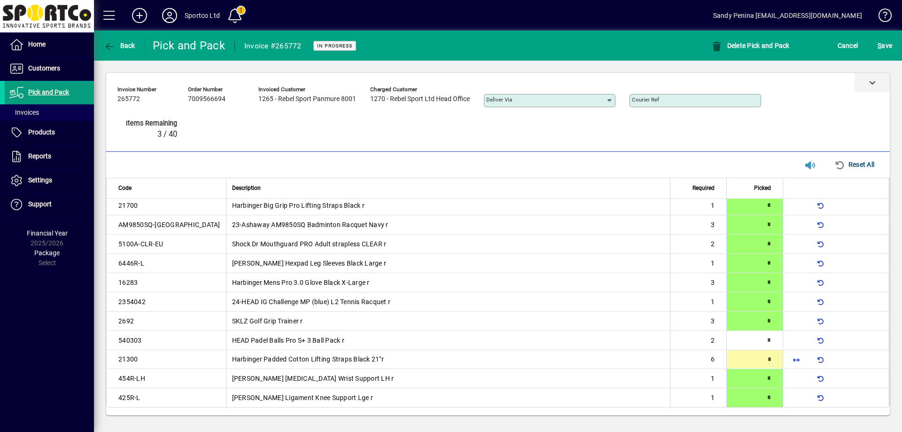
type input "*"
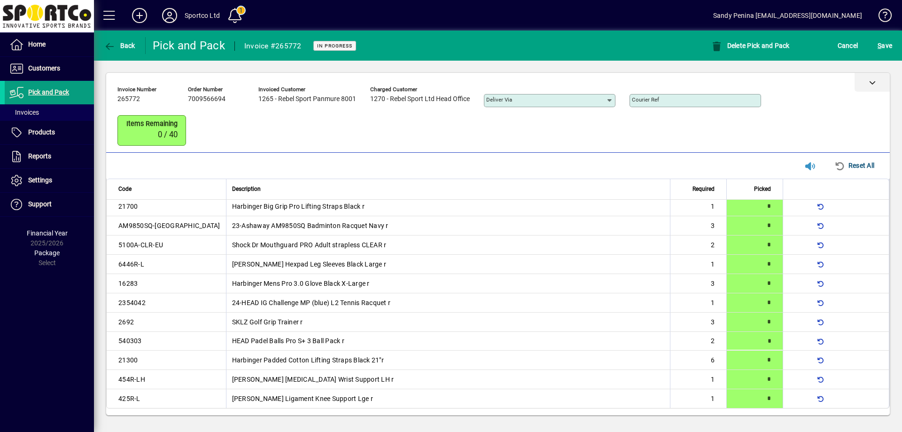
scroll to position [235, 0]
click at [887, 52] on span "S ave" at bounding box center [885, 45] width 15 height 15
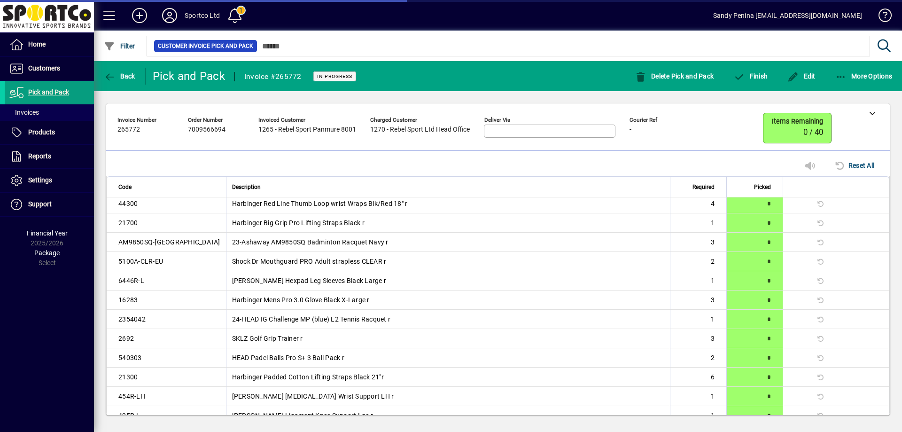
scroll to position [229, 0]
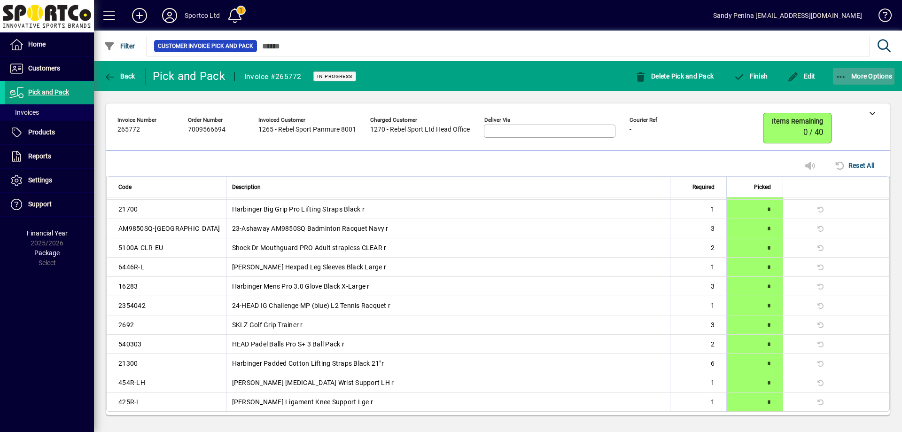
click at [875, 76] on span "More Options" at bounding box center [864, 76] width 57 height 8
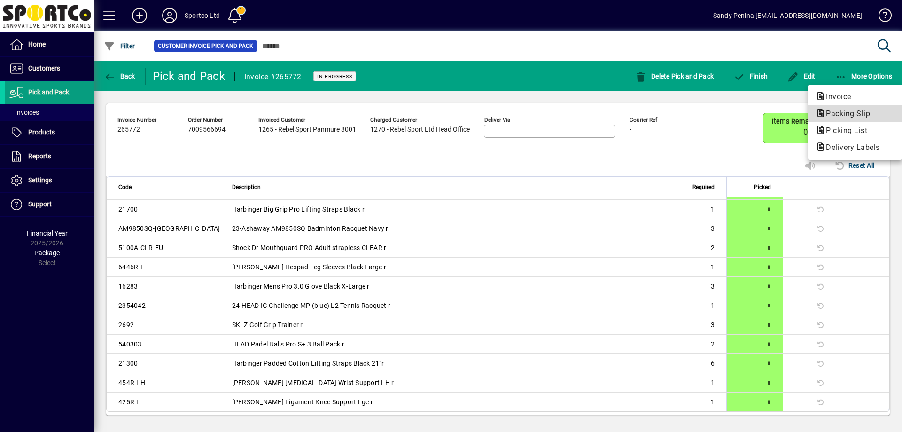
click at [873, 106] on button "Packing Slip" at bounding box center [855, 113] width 94 height 17
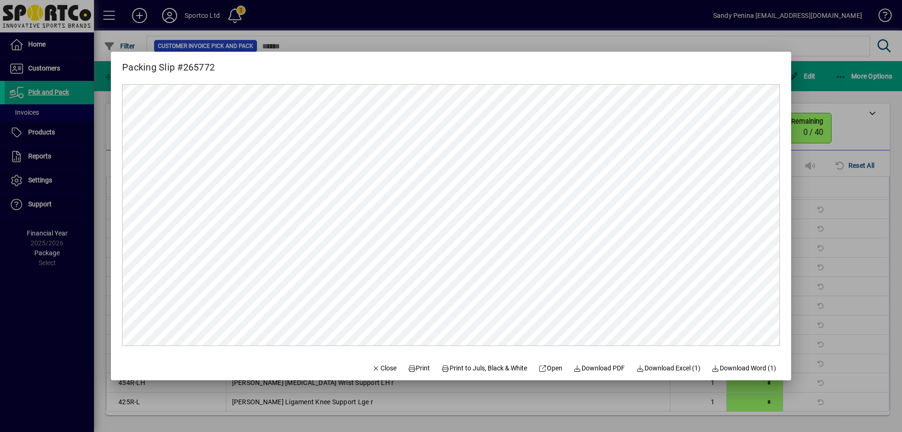
scroll to position [0, 0]
click at [412, 369] on span "Print" at bounding box center [419, 368] width 23 height 10
click at [380, 374] on span "button" at bounding box center [384, 368] width 32 height 23
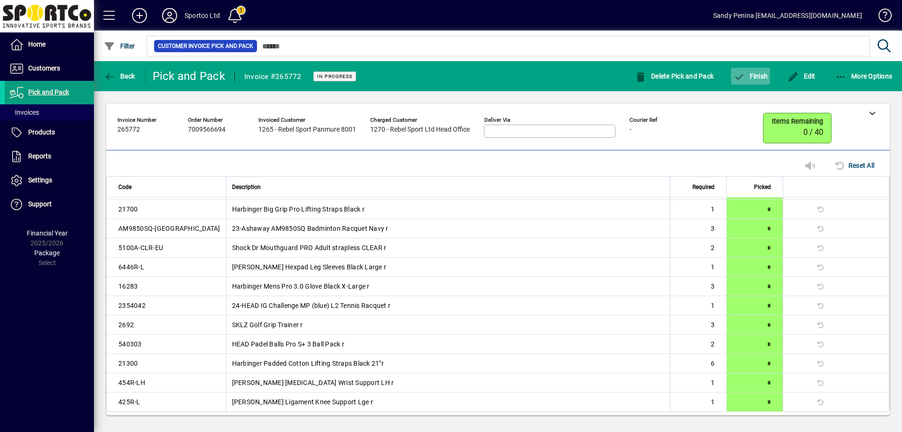
click at [759, 78] on span "Finish" at bounding box center [751, 76] width 34 height 8
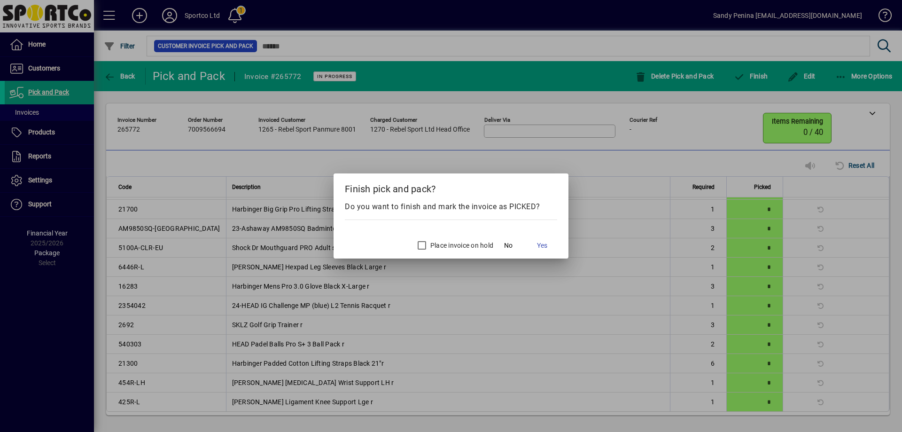
drag, startPoint x: 549, startPoint y: 243, endPoint x: 455, endPoint y: 320, distance: 120.6
click at [546, 247] on button "Yes" at bounding box center [542, 245] width 30 height 17
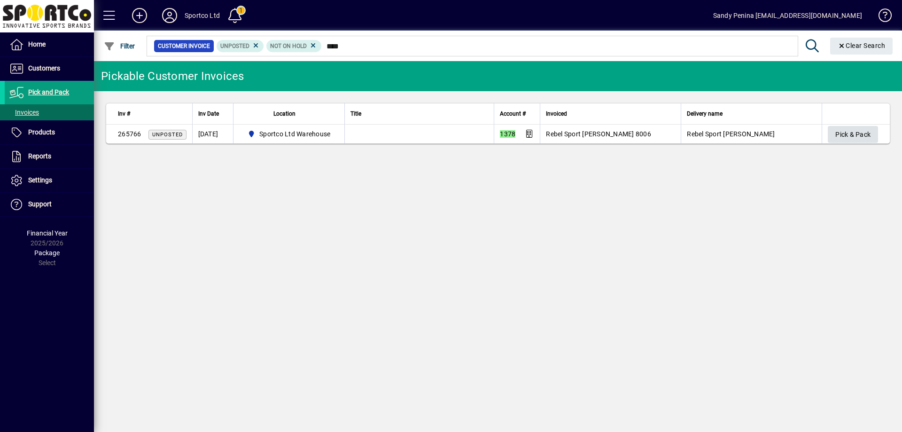
type input "****"
drag, startPoint x: 870, startPoint y: 132, endPoint x: 848, endPoint y: 137, distance: 23.1
click at [869, 132] on span "Pick & Pack" at bounding box center [853, 135] width 35 height 16
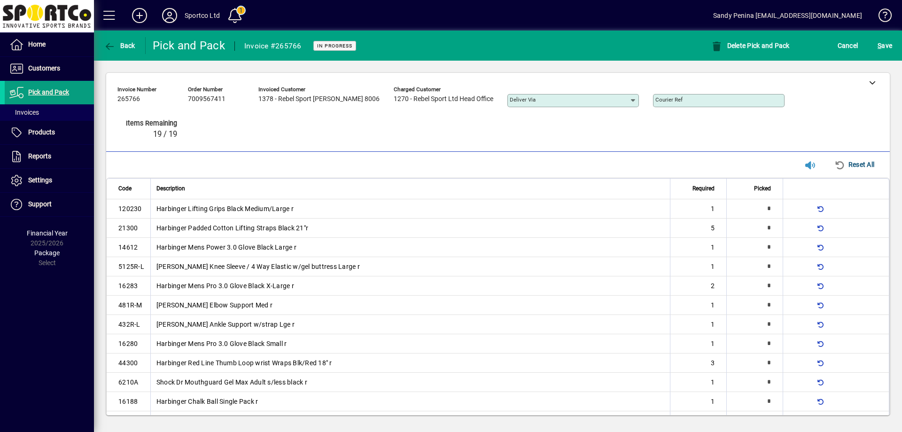
type input "*"
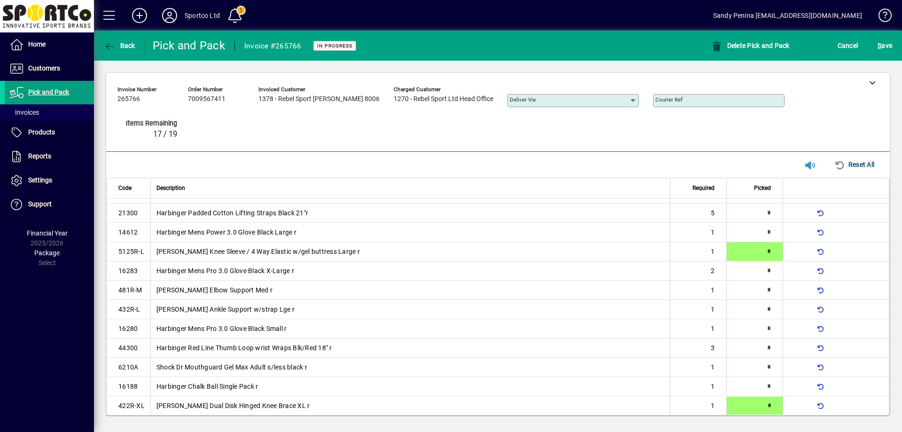
type input "*"
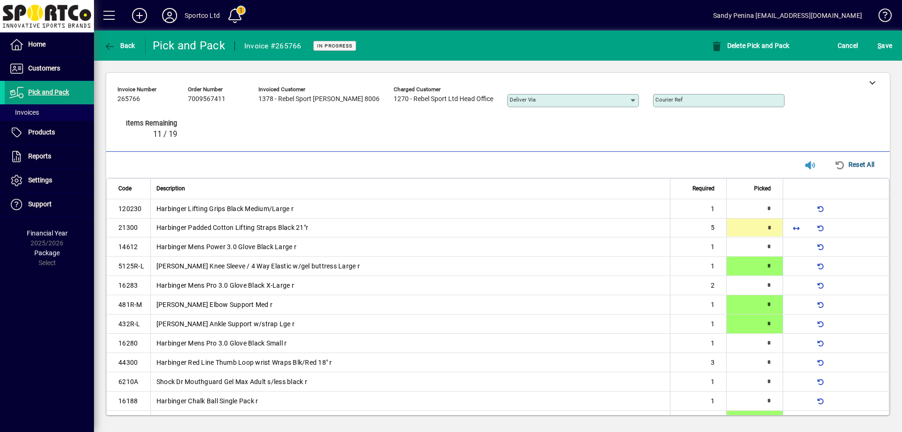
type input "*"
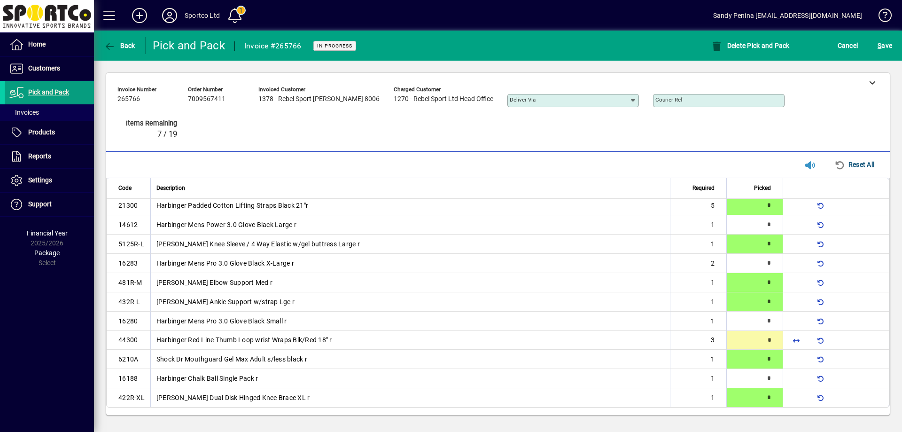
type input "*"
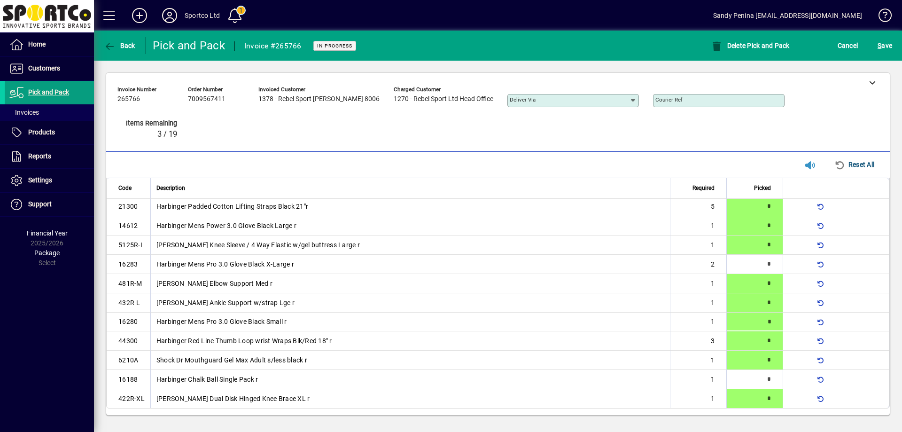
type input "*"
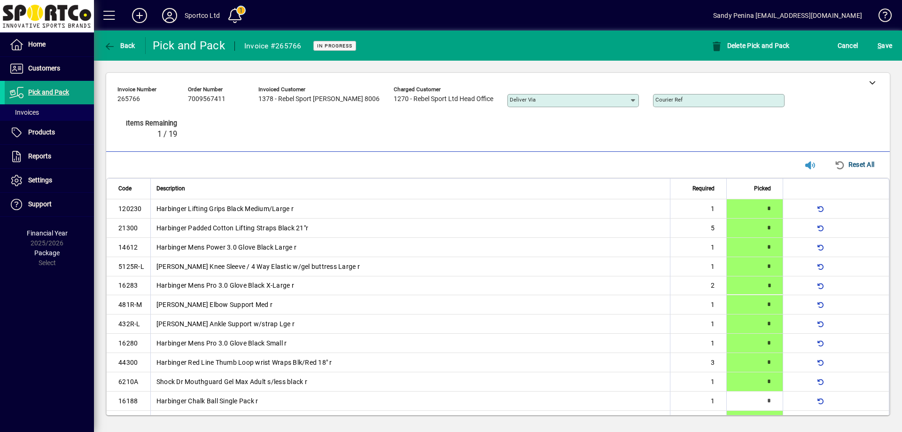
type input "*"
click at [871, 39] on div "S ave" at bounding box center [885, 45] width 34 height 17
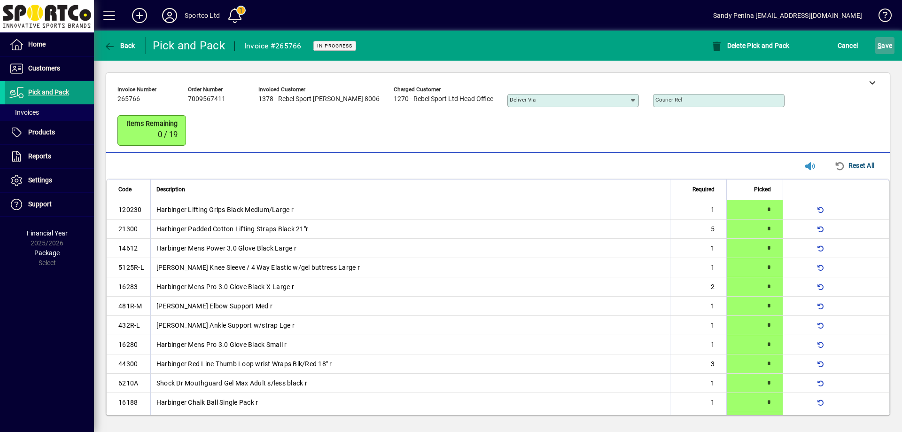
click at [880, 44] on span "S" at bounding box center [880, 46] width 4 height 8
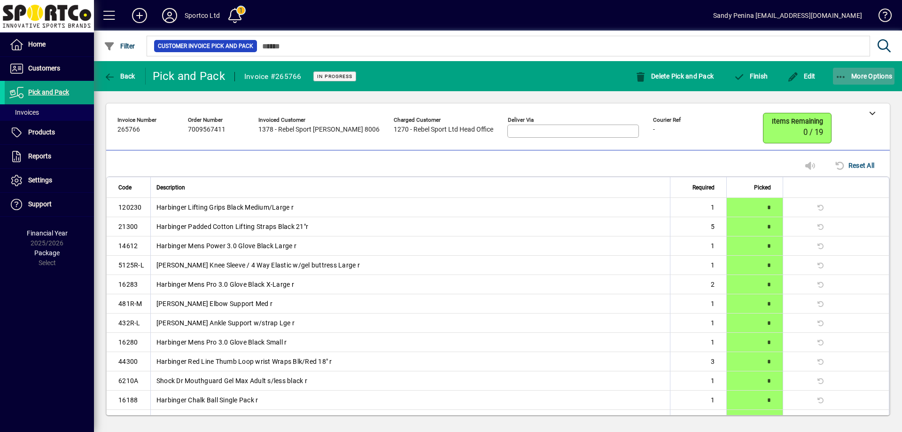
click at [858, 79] on span "More Options" at bounding box center [864, 76] width 57 height 8
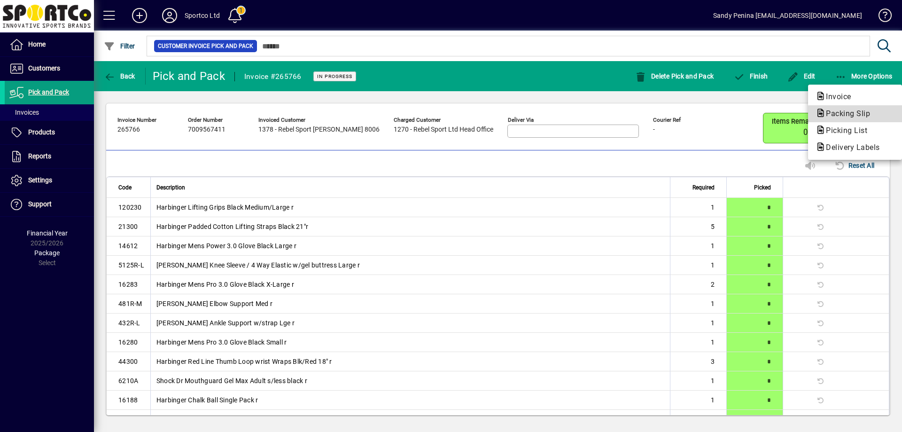
click at [871, 114] on span "Packing Slip" at bounding box center [845, 113] width 59 height 9
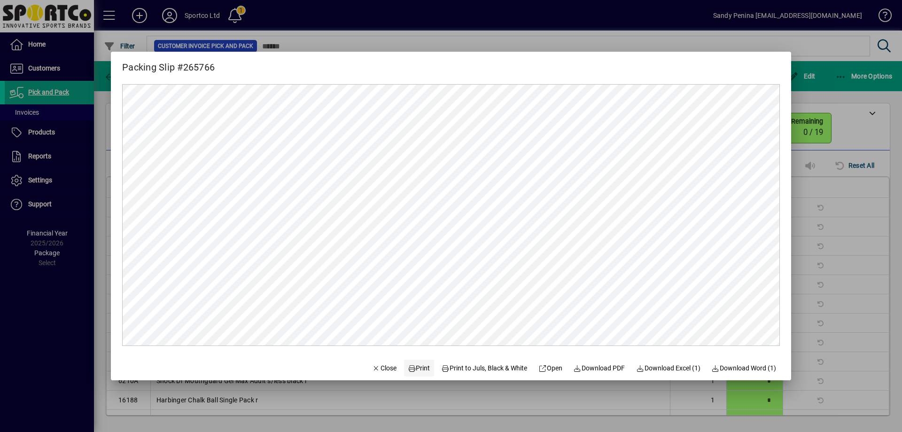
click at [414, 370] on span "Print" at bounding box center [419, 368] width 23 height 10
click at [372, 363] on span "Close" at bounding box center [384, 368] width 24 height 10
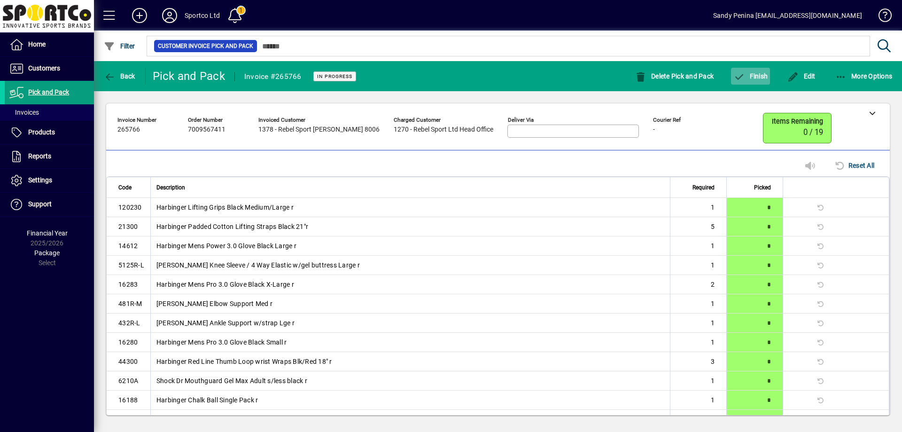
click at [756, 75] on span "Finish" at bounding box center [751, 76] width 34 height 8
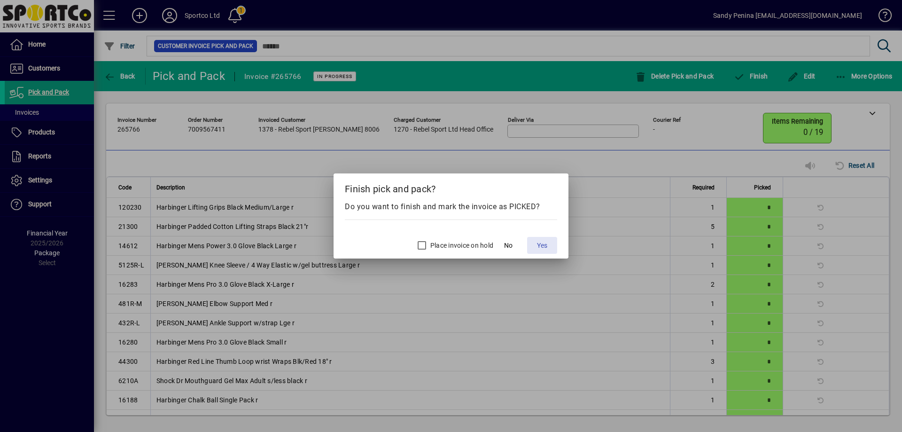
click at [545, 248] on span "Yes" at bounding box center [542, 246] width 10 height 10
